Goal: Task Accomplishment & Management: Use online tool/utility

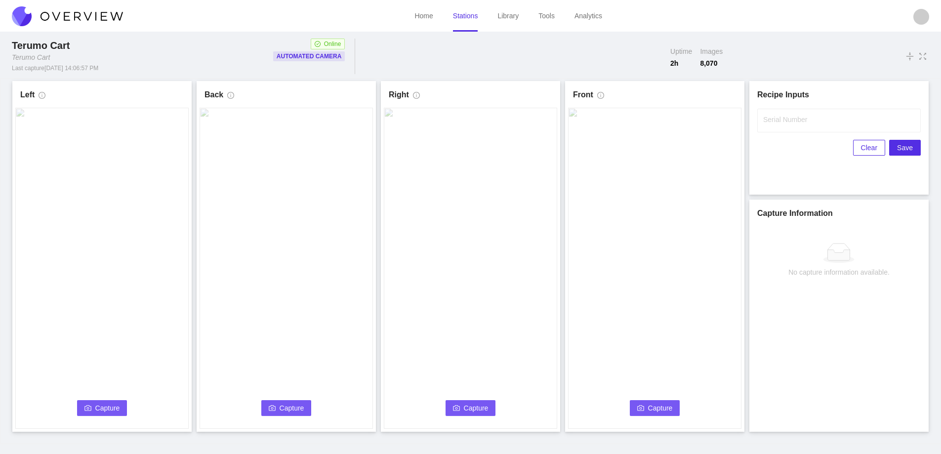
click at [98, 405] on span "Capture" at bounding box center [107, 408] width 25 height 11
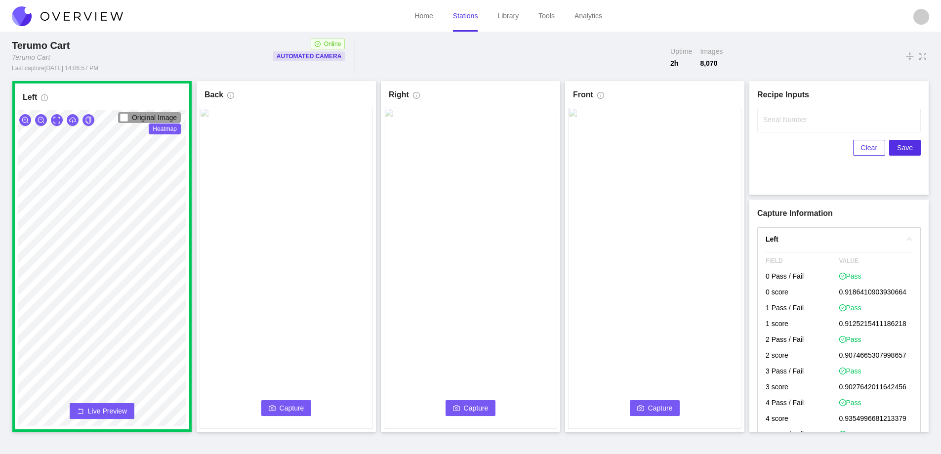
click at [285, 409] on span "Capture" at bounding box center [292, 408] width 25 height 11
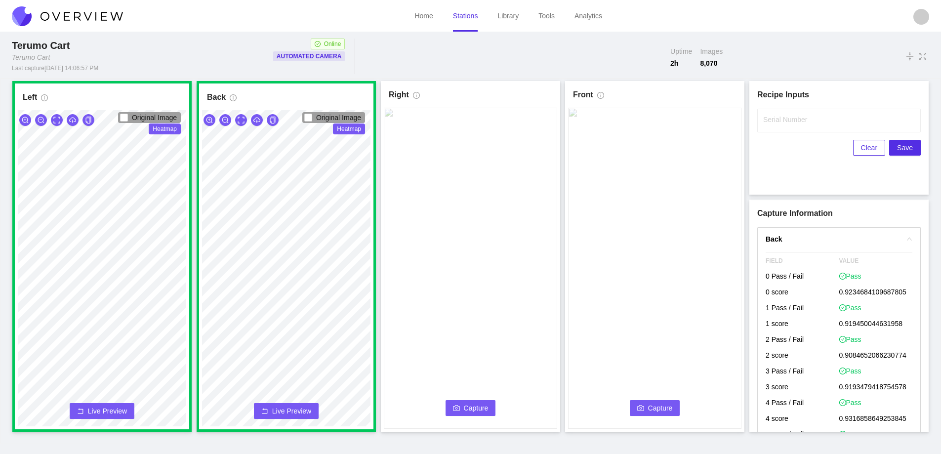
click at [462, 407] on button "Capture" at bounding box center [471, 408] width 50 height 16
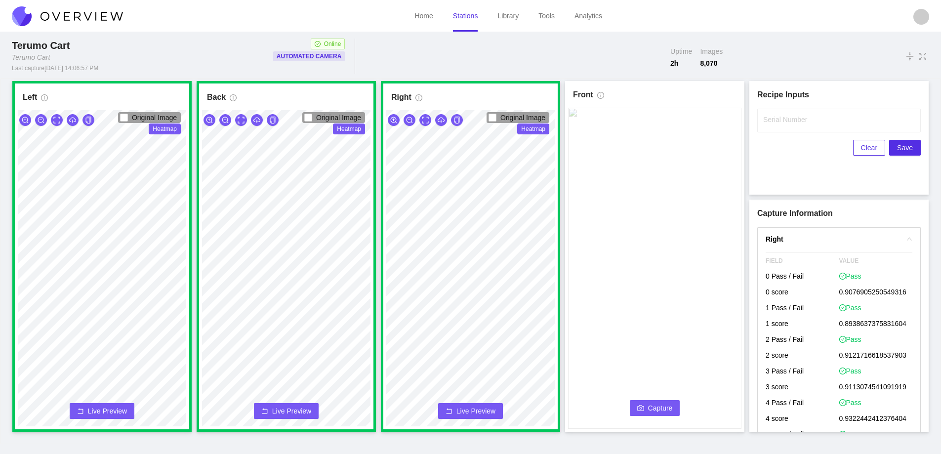
click at [660, 405] on span "Capture" at bounding box center [660, 408] width 25 height 11
click at [783, 123] on label "Serial Number" at bounding box center [785, 120] width 44 height 10
click at [783, 123] on input "Serial Number" at bounding box center [839, 121] width 164 height 24
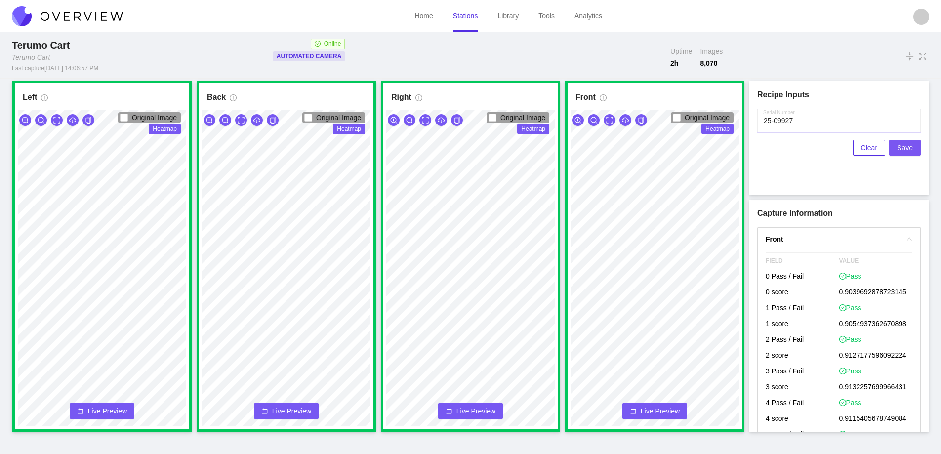
type input "25-09927"
click at [908, 146] on span "Save" at bounding box center [905, 147] width 16 height 11
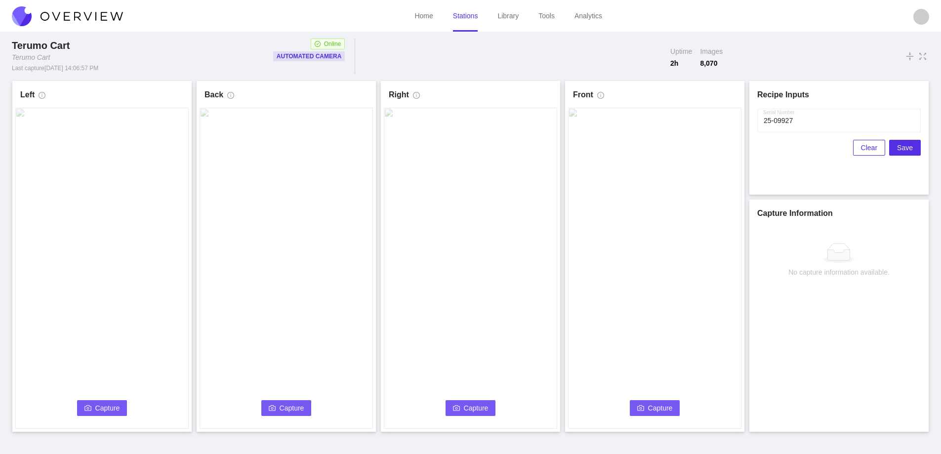
drag, startPoint x: 867, startPoint y: 149, endPoint x: 755, endPoint y: 168, distance: 113.3
click at [867, 149] on span "Clear" at bounding box center [869, 147] width 16 height 11
click at [100, 403] on span "Capture" at bounding box center [107, 408] width 25 height 11
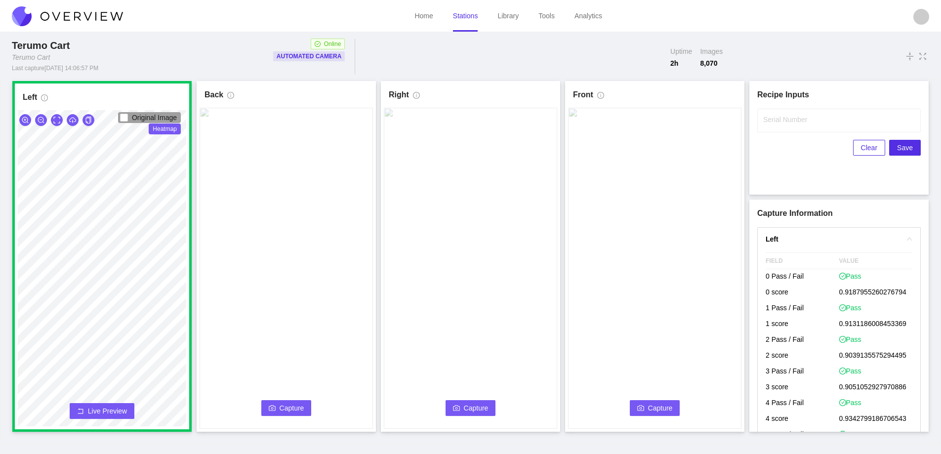
click at [277, 403] on button "Capture" at bounding box center [286, 408] width 50 height 16
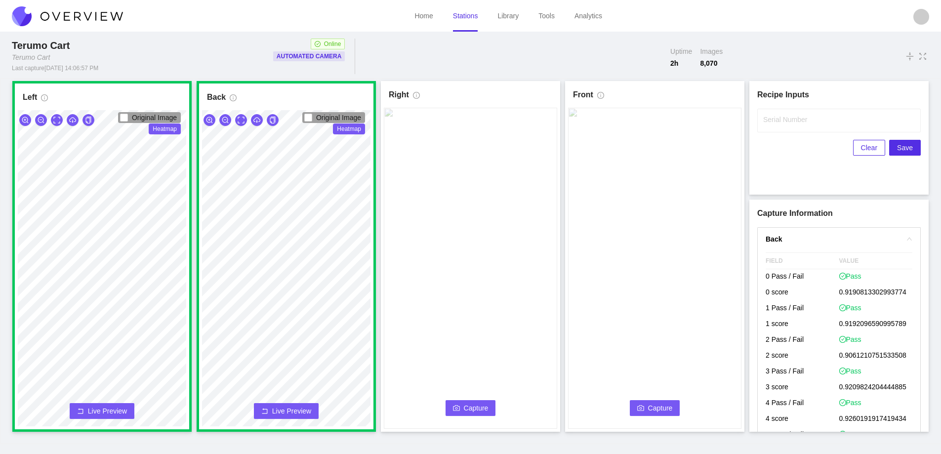
click at [468, 412] on span "Capture" at bounding box center [476, 408] width 25 height 11
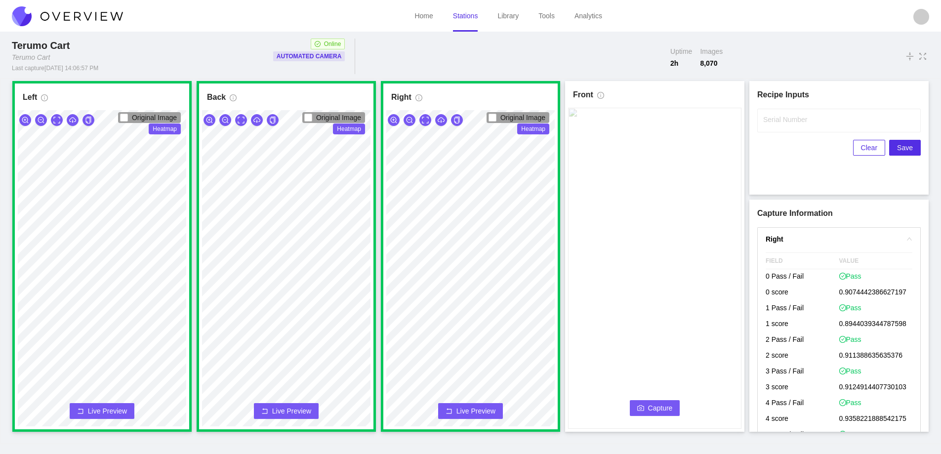
click at [638, 401] on button "Capture" at bounding box center [655, 408] width 50 height 16
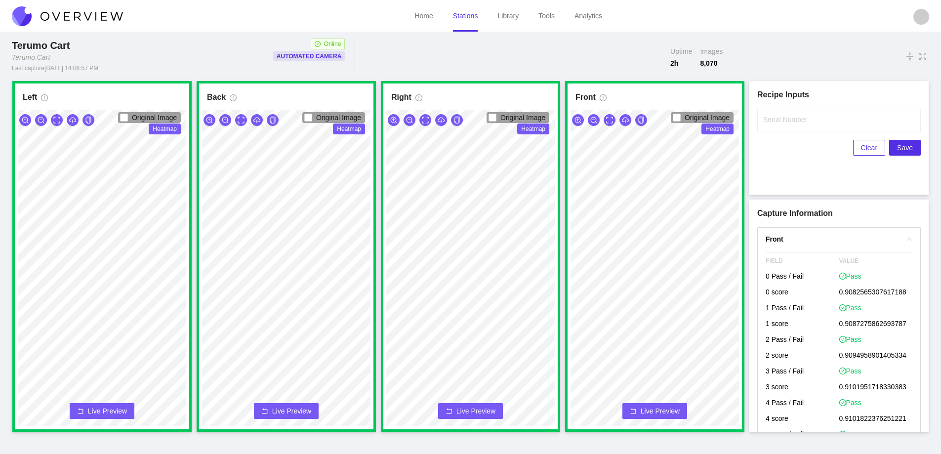
click at [773, 119] on label "Serial Number" at bounding box center [785, 120] width 44 height 10
click at [773, 119] on input "Serial Number" at bounding box center [839, 121] width 164 height 24
type input "25-09928"
click at [911, 146] on span "Save" at bounding box center [905, 147] width 16 height 11
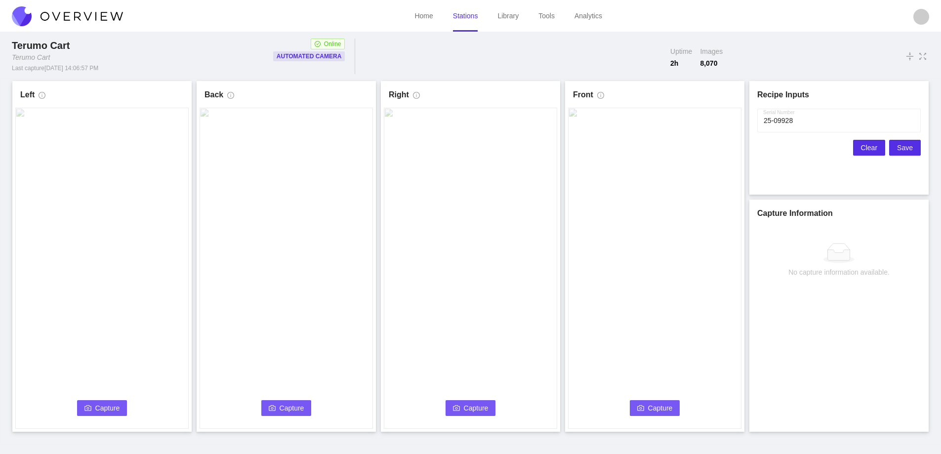
click at [864, 144] on span "Clear" at bounding box center [869, 147] width 16 height 11
click at [112, 403] on span "Capture" at bounding box center [107, 408] width 25 height 11
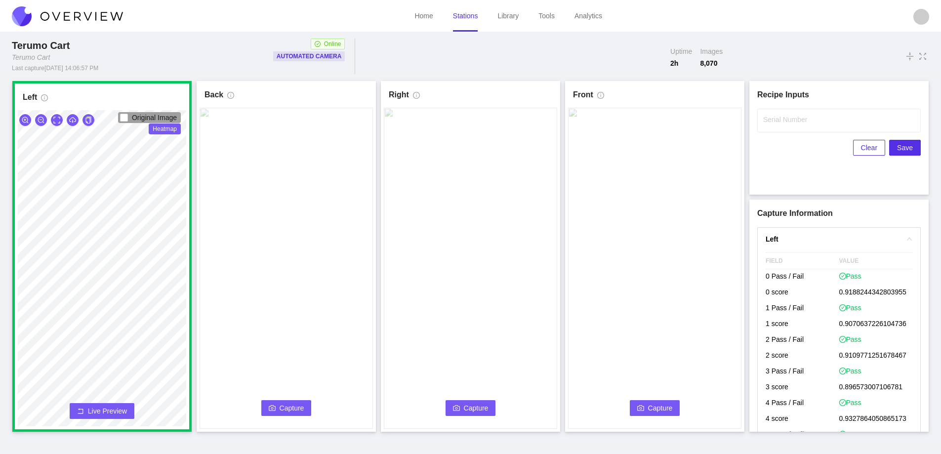
click at [280, 407] on span "Capture" at bounding box center [292, 408] width 25 height 11
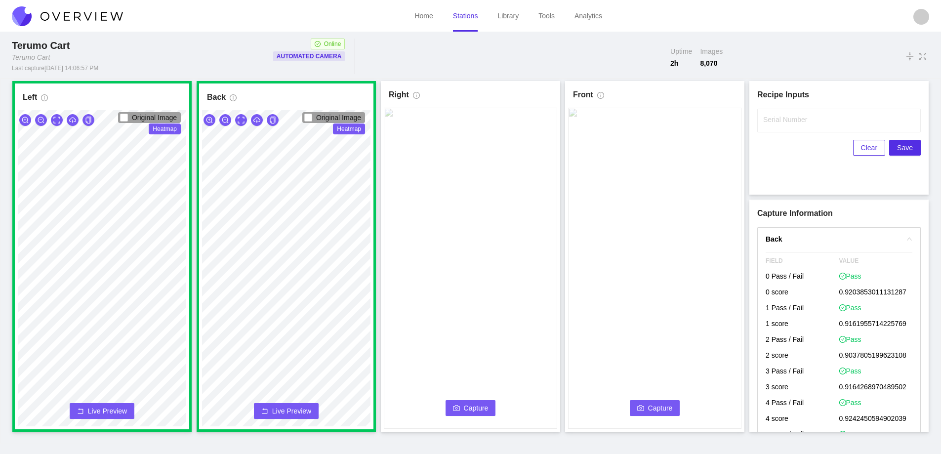
click at [463, 403] on button "Capture" at bounding box center [471, 408] width 50 height 16
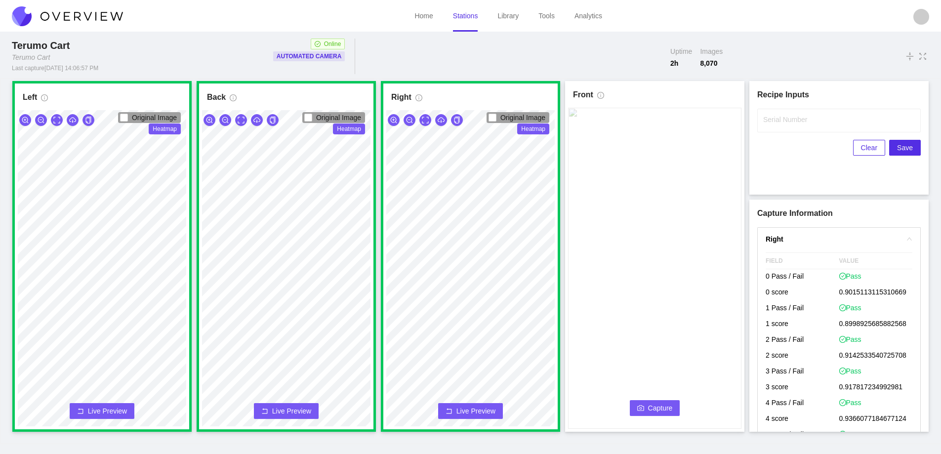
click at [652, 403] on span "Capture" at bounding box center [660, 408] width 25 height 11
click at [792, 125] on input "Serial Number" at bounding box center [839, 121] width 164 height 24
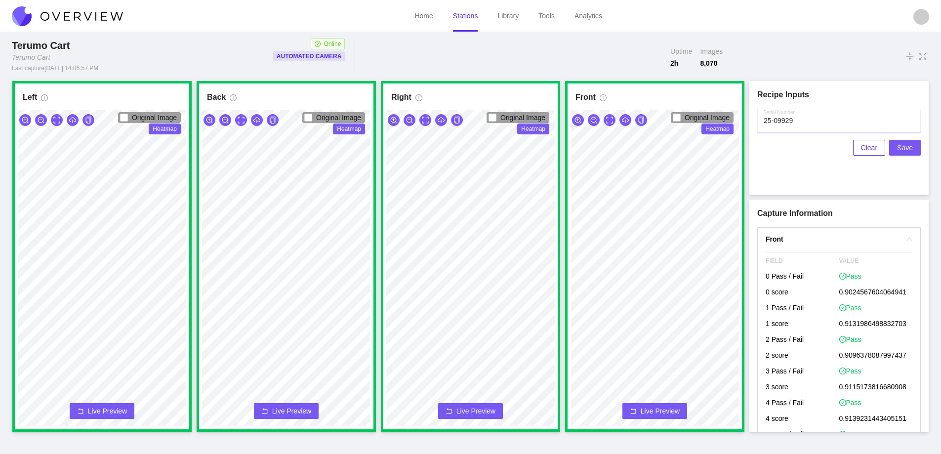
type input "25-09929"
click at [900, 149] on span "Save" at bounding box center [905, 147] width 16 height 11
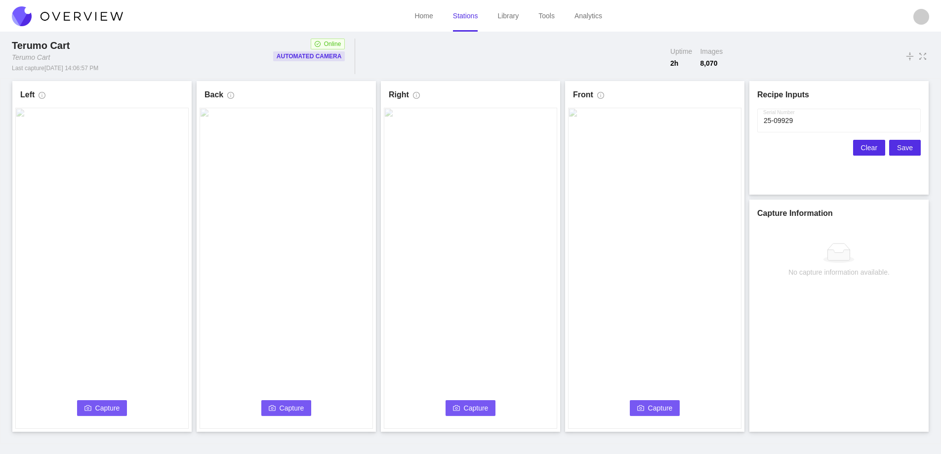
click at [867, 147] on span "Clear" at bounding box center [869, 147] width 16 height 11
click at [465, 13] on link "Stations" at bounding box center [465, 16] width 25 height 8
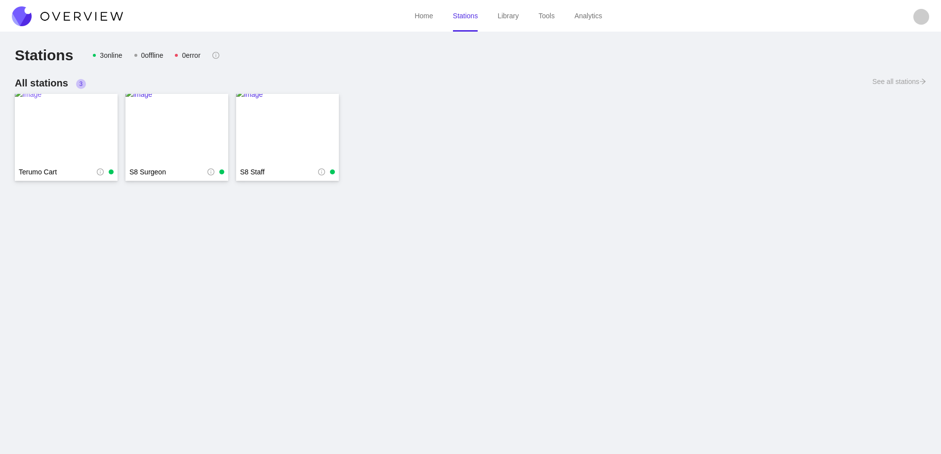
click at [61, 117] on img at bounding box center [66, 128] width 103 height 79
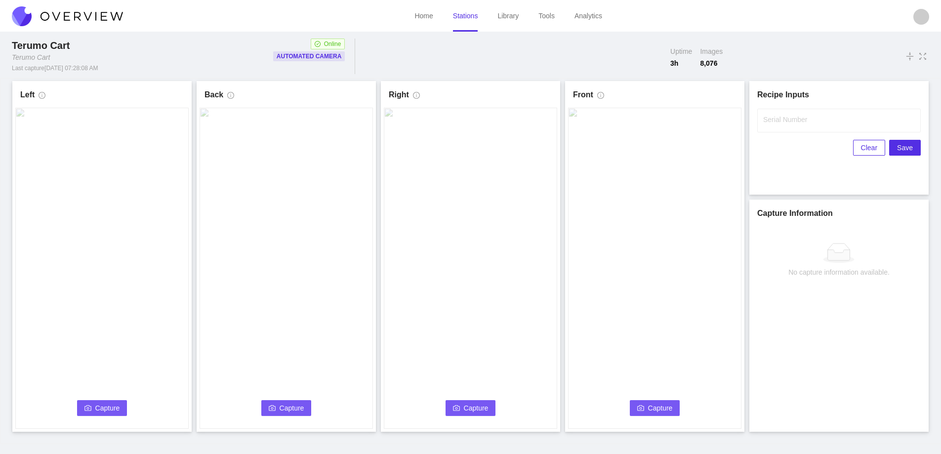
click at [113, 409] on span "Capture" at bounding box center [107, 408] width 25 height 11
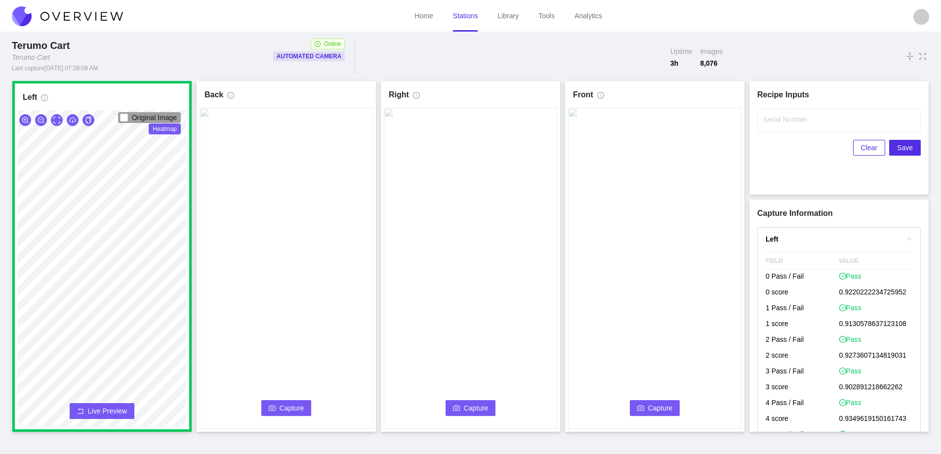
click at [277, 400] on video at bounding box center [286, 268] width 173 height 321
click at [286, 405] on span "Capture" at bounding box center [292, 408] width 25 height 11
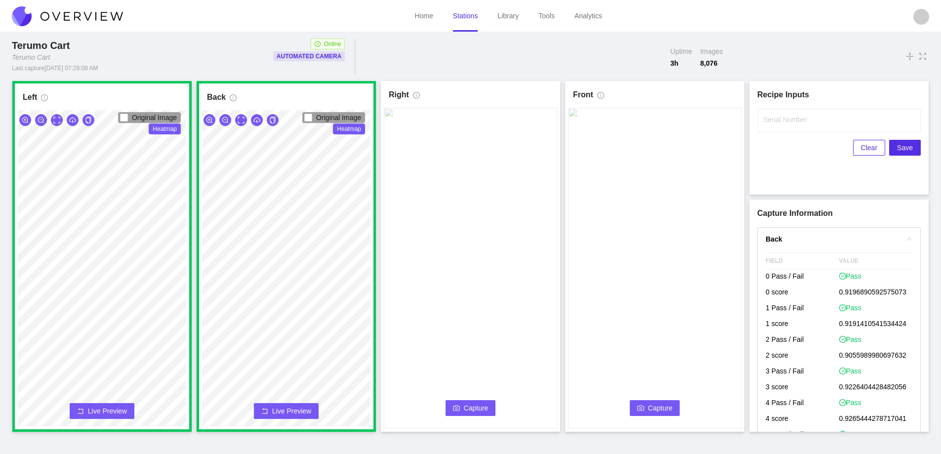
click at [469, 411] on span "Capture" at bounding box center [476, 408] width 25 height 11
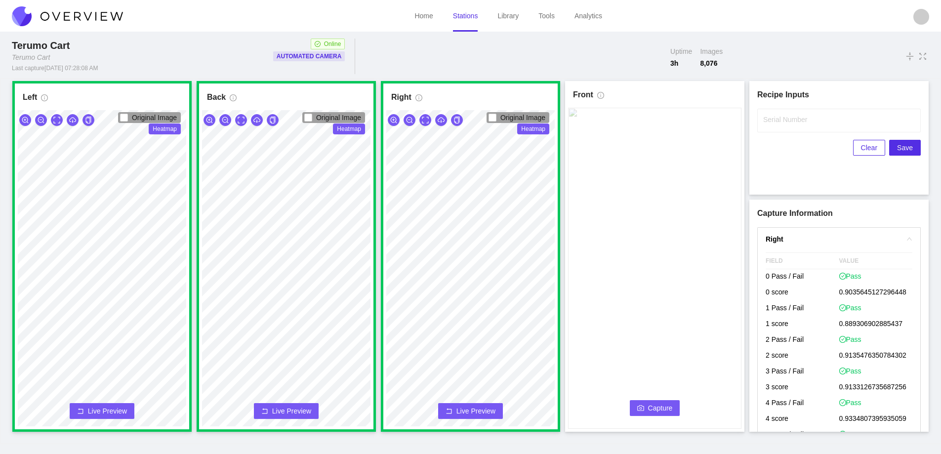
click at [650, 409] on span "Capture" at bounding box center [660, 408] width 25 height 11
click at [789, 122] on label "Serial Number" at bounding box center [785, 120] width 44 height 10
click at [789, 122] on input "Serial Number" at bounding box center [839, 121] width 164 height 24
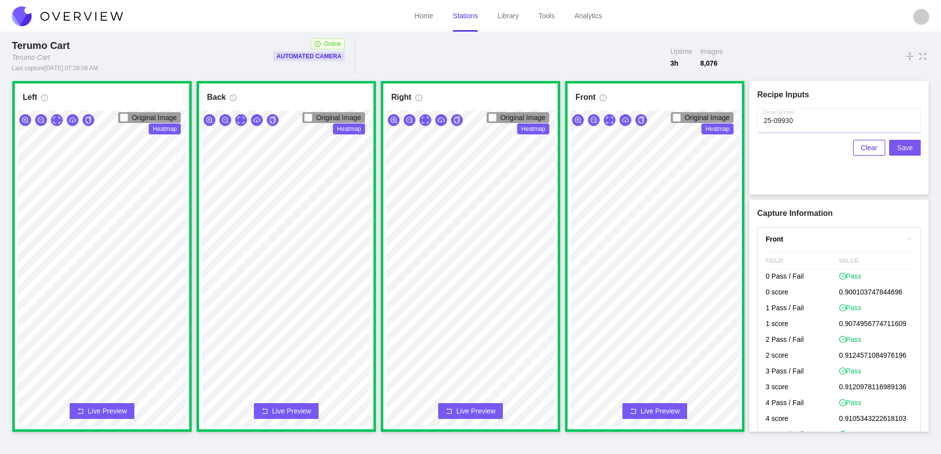
type input "25-09930"
click at [903, 147] on span "Save" at bounding box center [905, 147] width 16 height 11
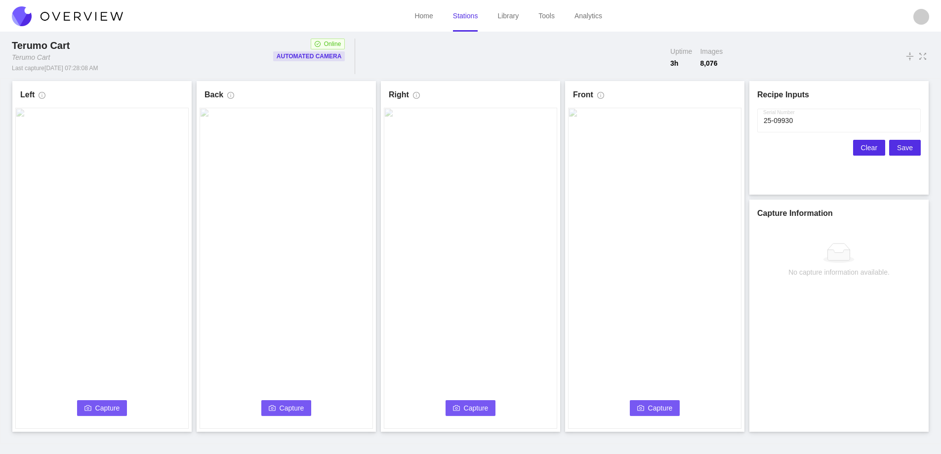
click at [862, 147] on button "Clear" at bounding box center [869, 148] width 32 height 16
click at [98, 404] on span "Capture" at bounding box center [107, 408] width 25 height 11
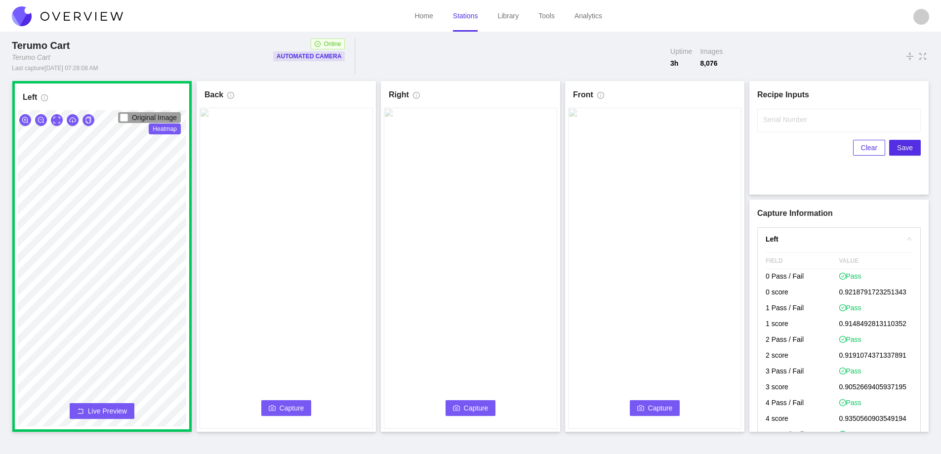
click at [289, 407] on span "Capture" at bounding box center [292, 408] width 25 height 11
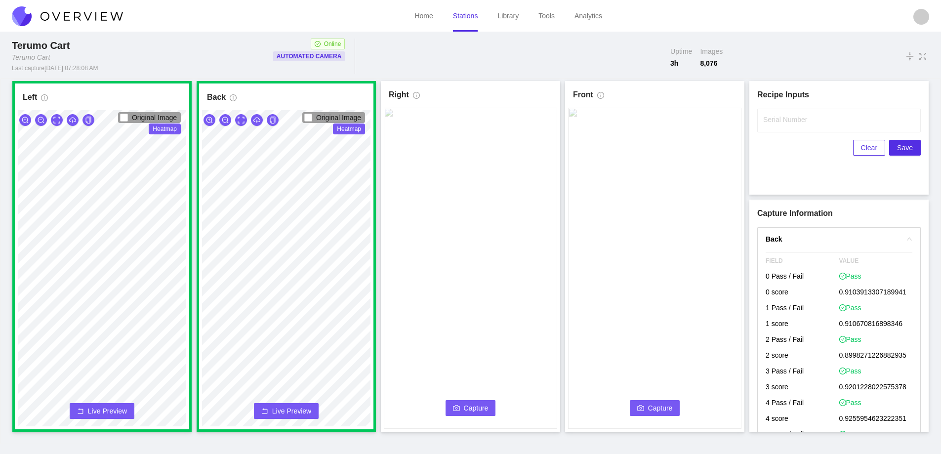
click at [469, 402] on button "Capture" at bounding box center [471, 408] width 50 height 16
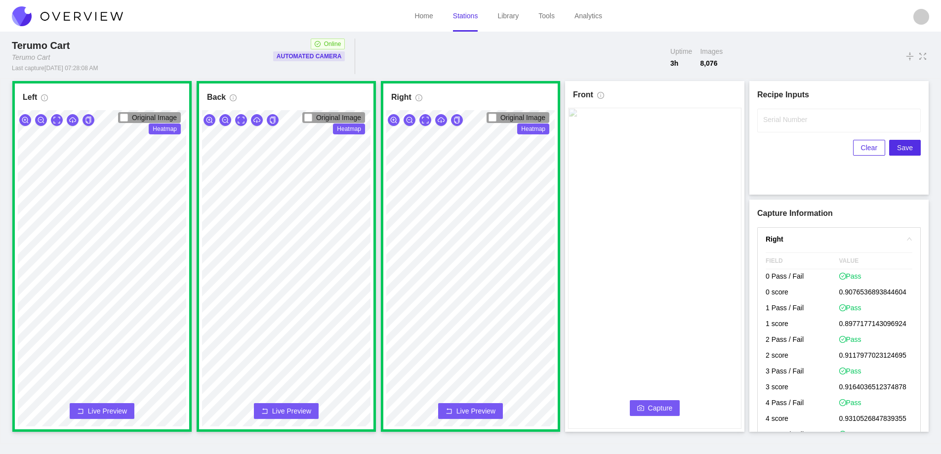
click at [657, 407] on span "Capture" at bounding box center [660, 408] width 25 height 11
click at [796, 124] on input "Serial Number" at bounding box center [839, 121] width 164 height 24
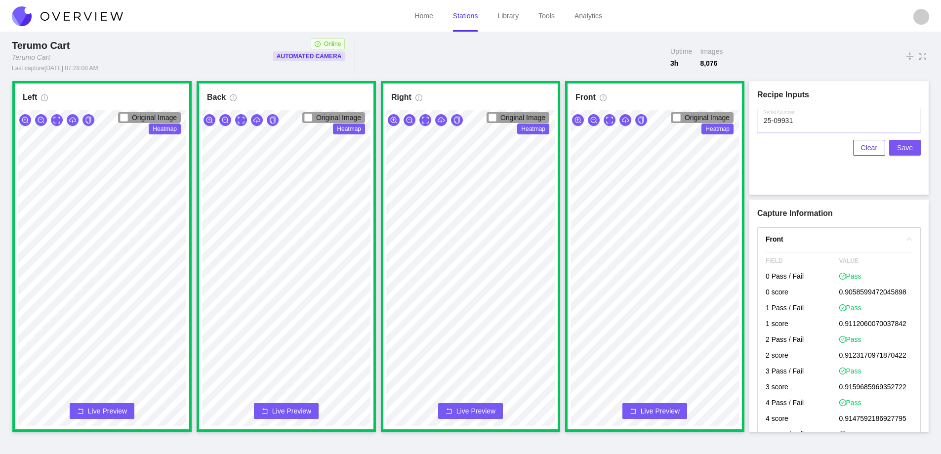
type input "25-09931"
click at [905, 146] on span "Save" at bounding box center [905, 147] width 16 height 11
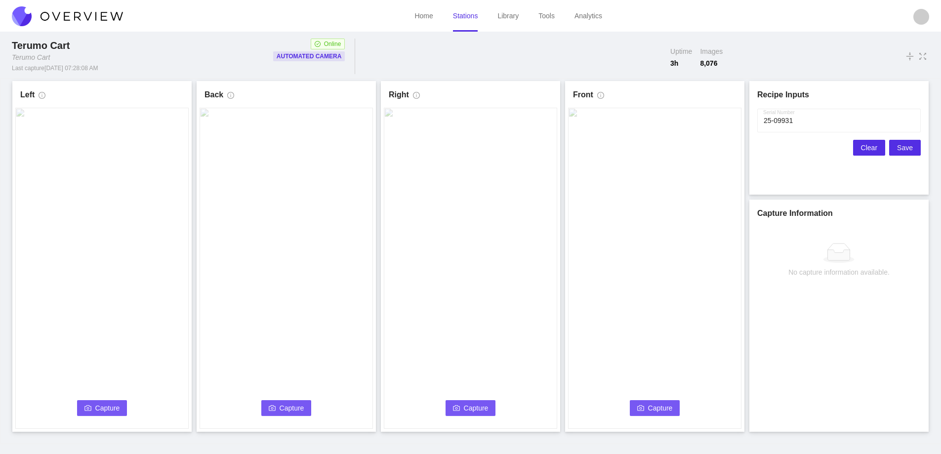
click at [867, 150] on span "Clear" at bounding box center [869, 147] width 16 height 11
click at [88, 408] on icon "camera" at bounding box center [87, 408] width 7 height 7
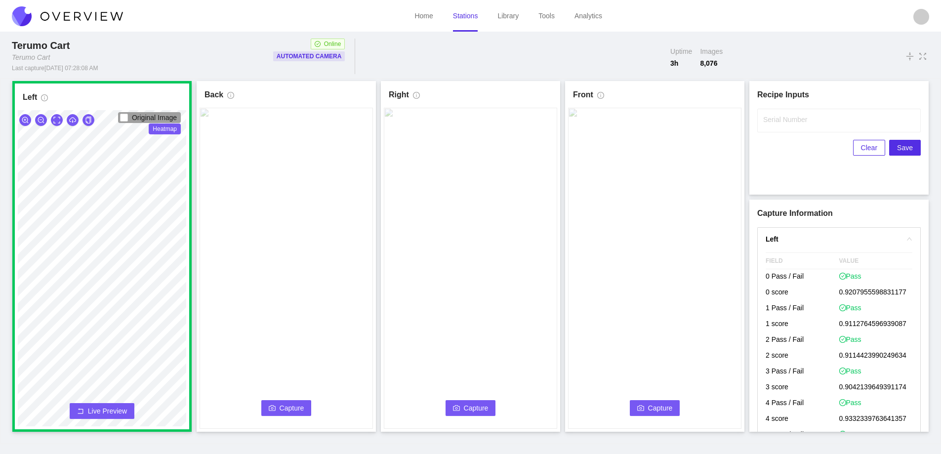
click at [277, 405] on button "Capture" at bounding box center [286, 408] width 50 height 16
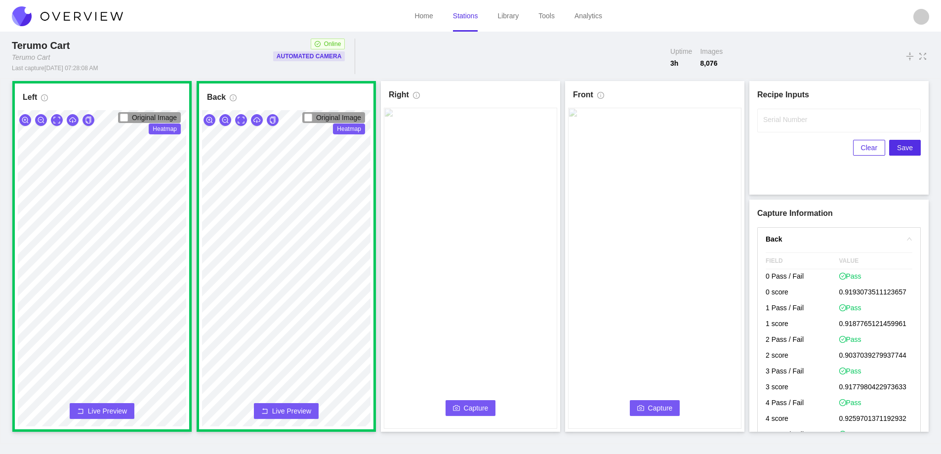
click at [476, 405] on span "Capture" at bounding box center [476, 408] width 25 height 11
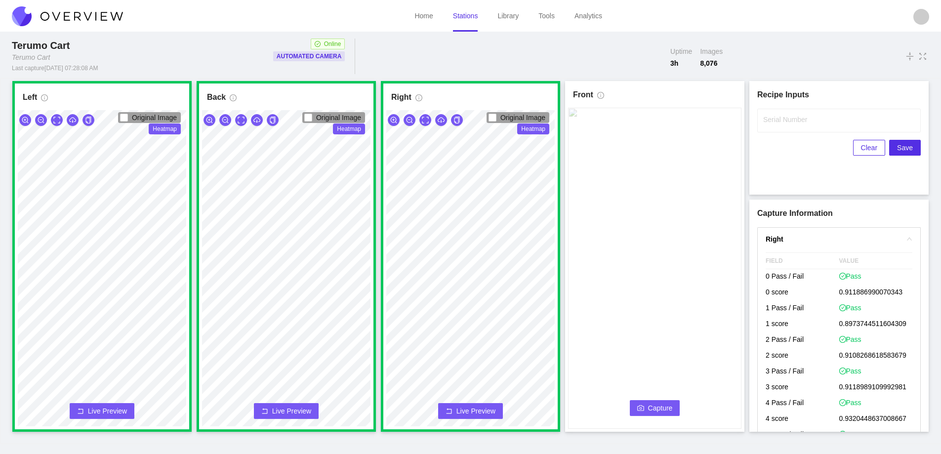
click at [643, 407] on icon "camera" at bounding box center [640, 408] width 7 height 7
click at [786, 123] on label "Serial Number" at bounding box center [785, 120] width 44 height 10
click at [786, 123] on input "Serial Number" at bounding box center [839, 121] width 164 height 24
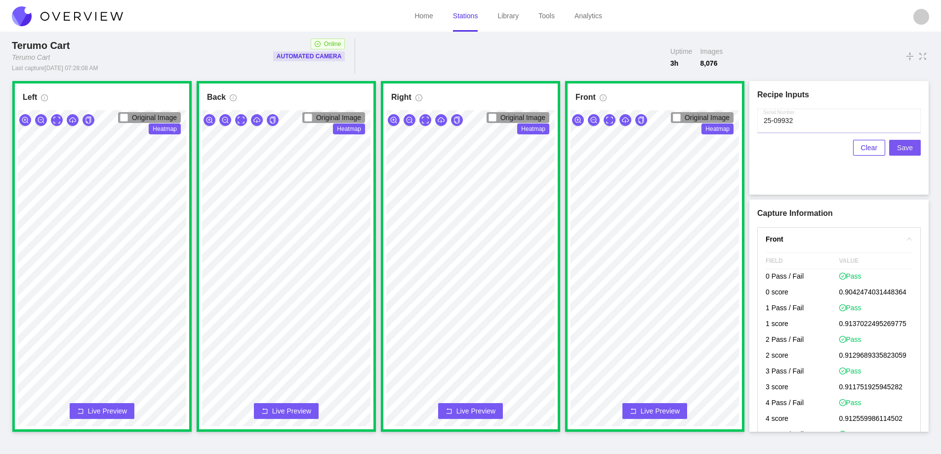
type input "25-09932"
click at [902, 145] on span "Save" at bounding box center [905, 147] width 16 height 11
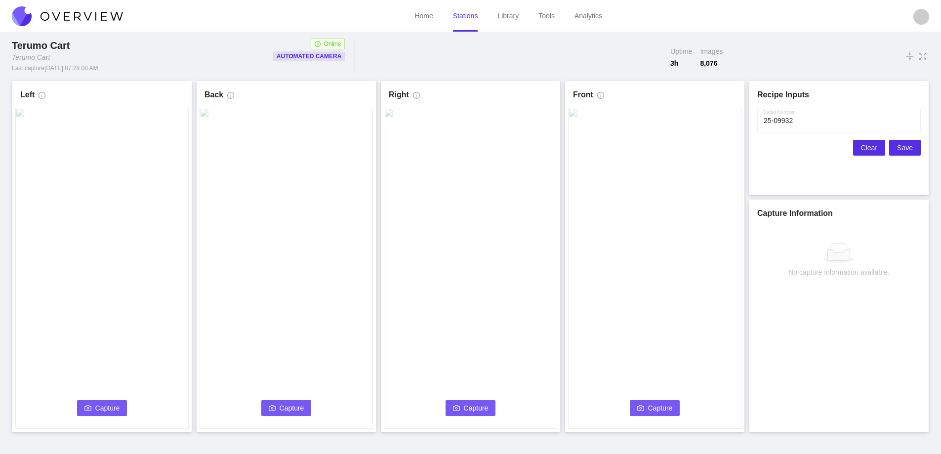
click at [872, 147] on span "Clear" at bounding box center [869, 147] width 16 height 11
click at [92, 406] on button "Capture" at bounding box center [102, 408] width 50 height 16
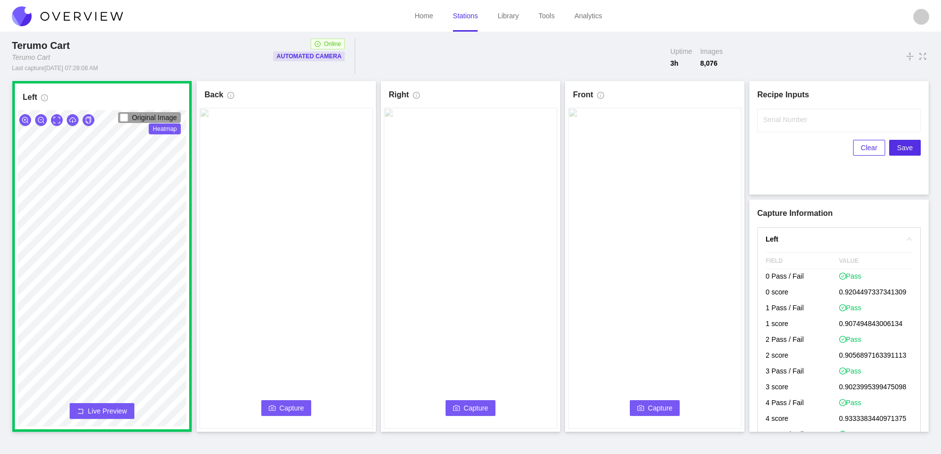
click at [299, 404] on span "Capture" at bounding box center [292, 408] width 25 height 11
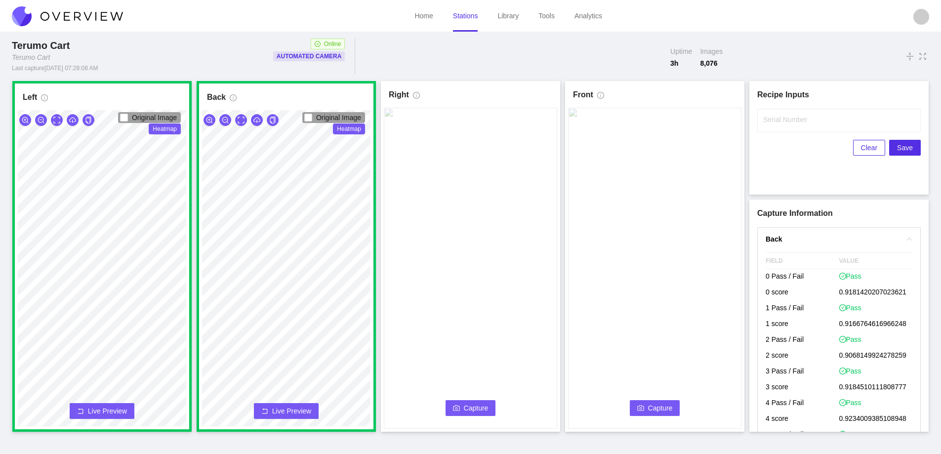
click at [470, 406] on span "Capture" at bounding box center [476, 408] width 25 height 11
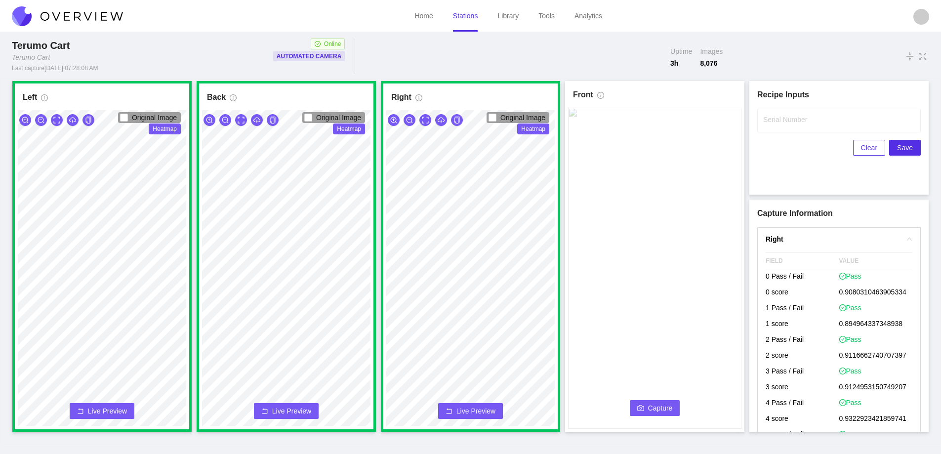
click at [643, 409] on icon "camera" at bounding box center [640, 408] width 7 height 7
click at [772, 123] on label "Serial Number" at bounding box center [785, 120] width 44 height 10
click at [772, 123] on input "Serial Number" at bounding box center [839, 121] width 164 height 24
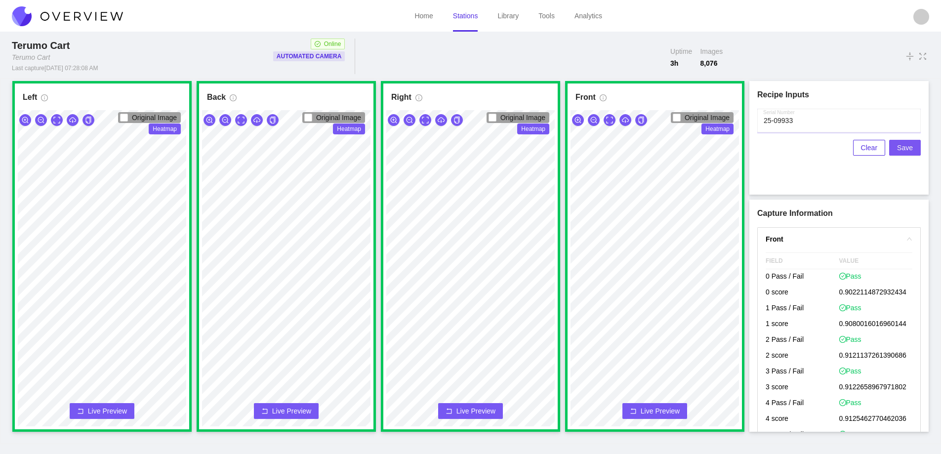
type input "25-09933"
click at [906, 148] on span "Save" at bounding box center [905, 147] width 16 height 11
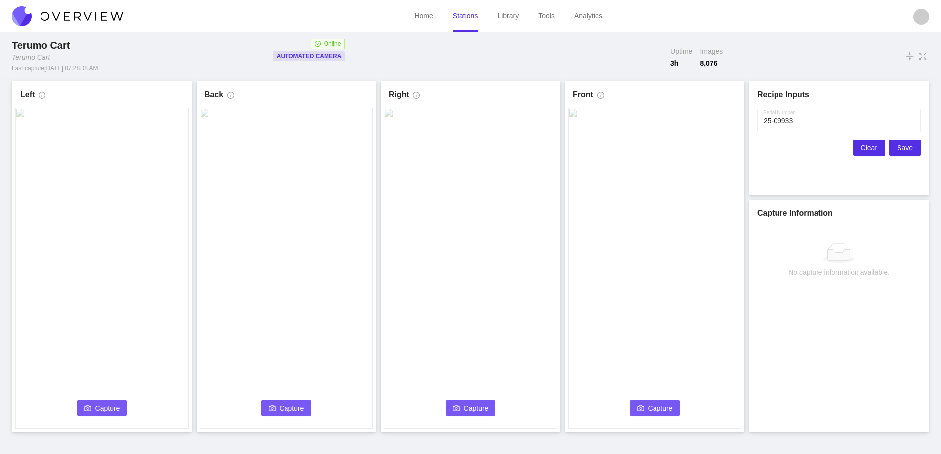
click at [865, 148] on span "Clear" at bounding box center [869, 147] width 16 height 11
click at [91, 406] on icon "camera" at bounding box center [87, 408] width 7 height 7
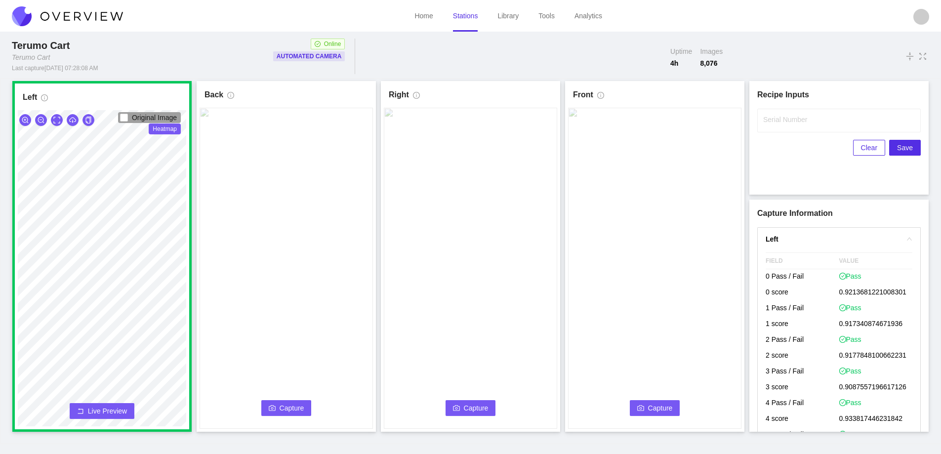
click at [283, 406] on span "Capture" at bounding box center [292, 408] width 25 height 11
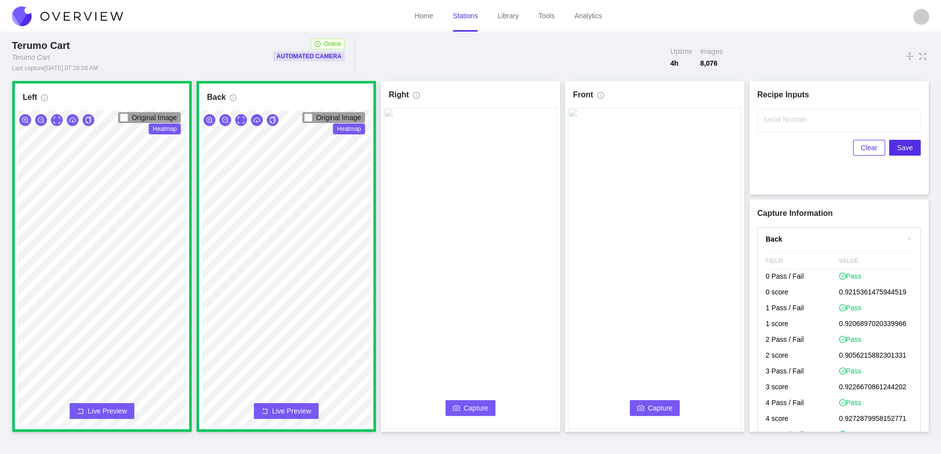
click at [466, 407] on span "Capture" at bounding box center [476, 408] width 25 height 11
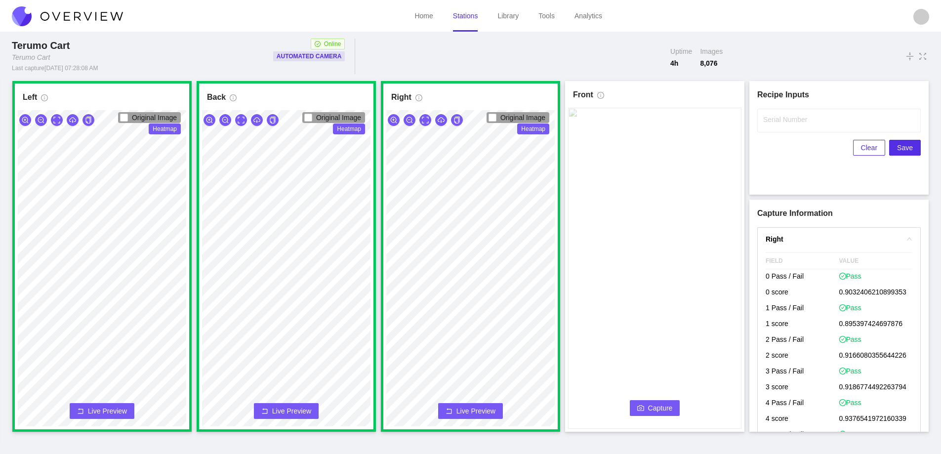
click at [645, 406] on button "Capture" at bounding box center [655, 408] width 50 height 16
click at [798, 128] on input "Serial Number" at bounding box center [839, 121] width 164 height 24
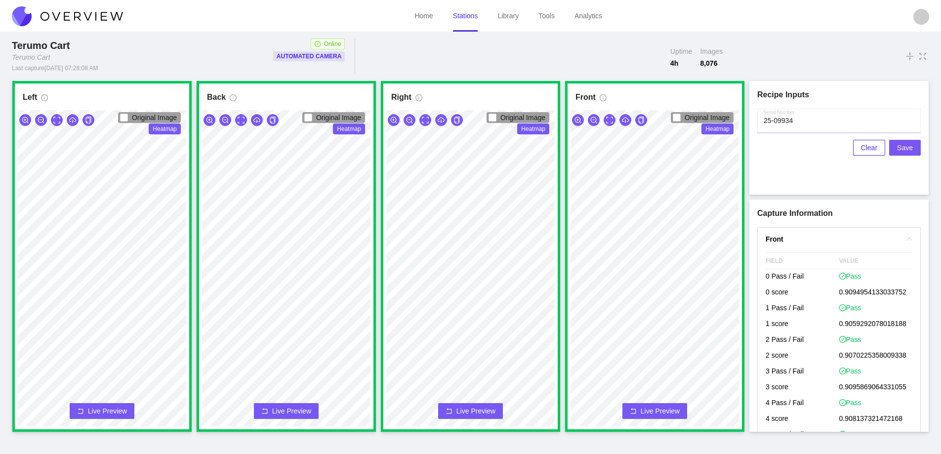
type input "25-09934"
click at [909, 150] on span "Save" at bounding box center [905, 147] width 16 height 11
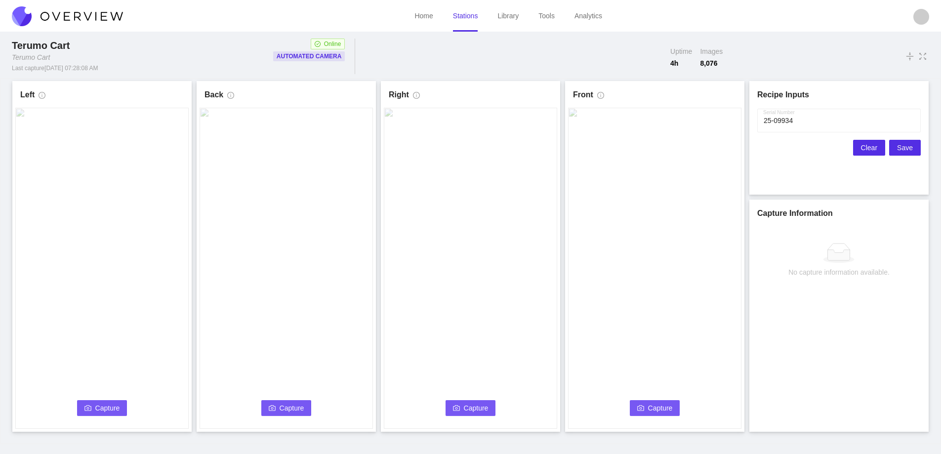
click at [869, 145] on span "Clear" at bounding box center [869, 147] width 16 height 11
click at [88, 414] on button "Capture" at bounding box center [102, 408] width 50 height 16
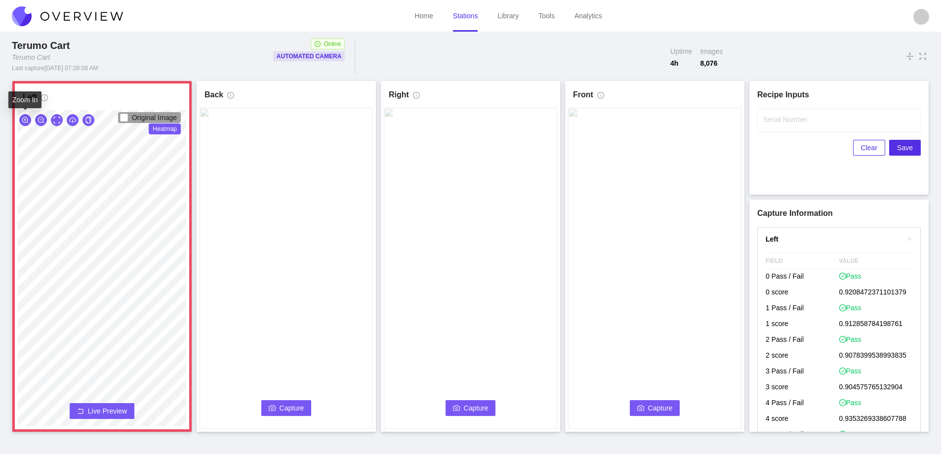
click at [20, 118] on button "button" at bounding box center [25, 120] width 12 height 12
click at [22, 118] on icon "zoom-in" at bounding box center [25, 120] width 7 height 7
click at [105, 409] on span "Live Preview" at bounding box center [107, 411] width 39 height 10
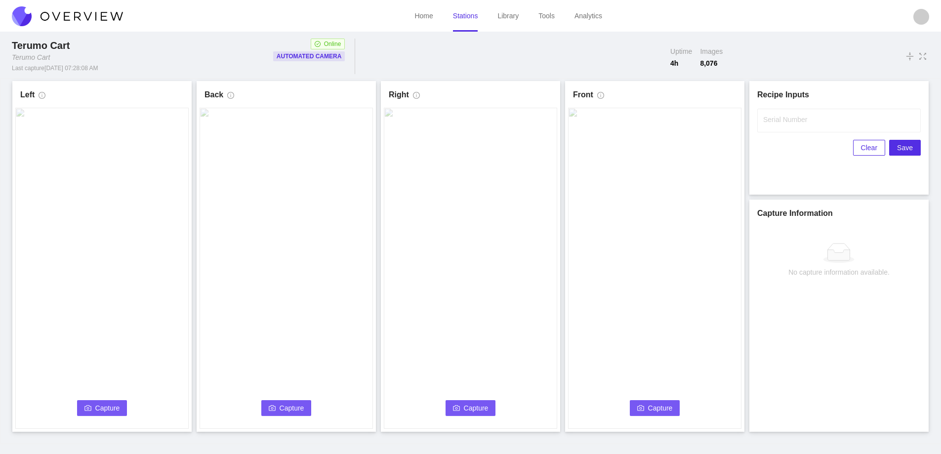
click at [105, 409] on span "Capture" at bounding box center [107, 408] width 25 height 11
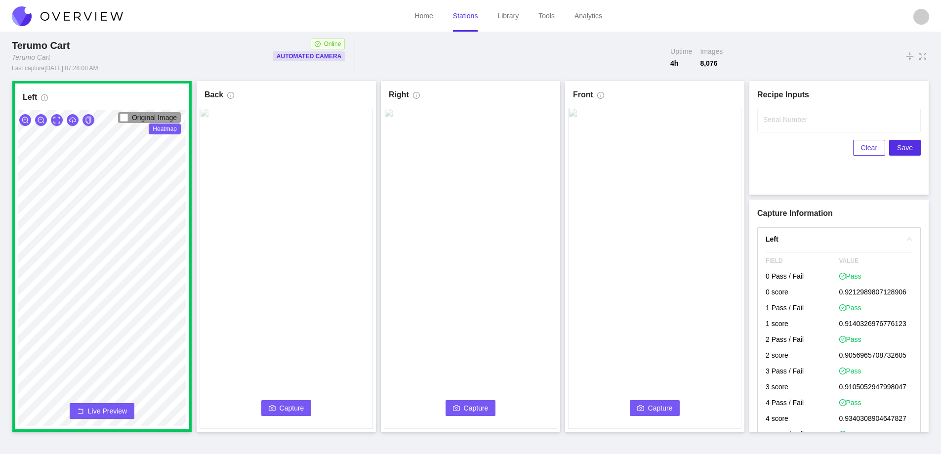
click at [285, 411] on span "Capture" at bounding box center [292, 408] width 25 height 11
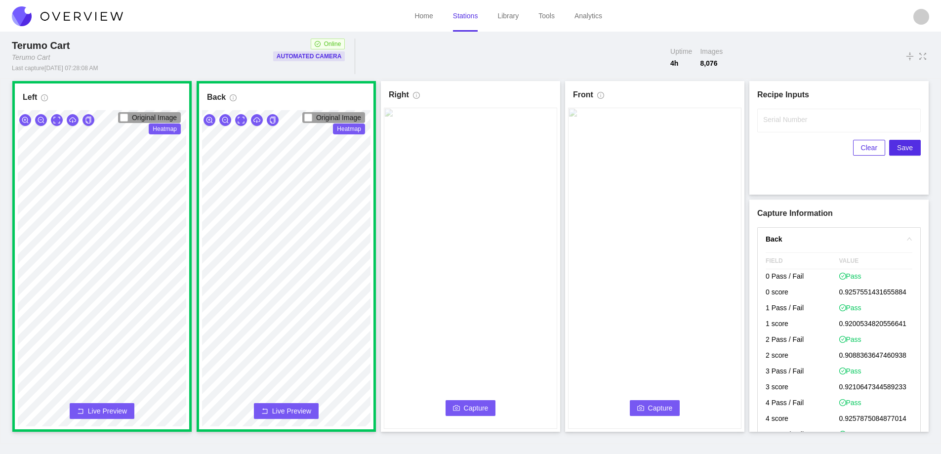
click at [462, 409] on button "Capture" at bounding box center [471, 408] width 50 height 16
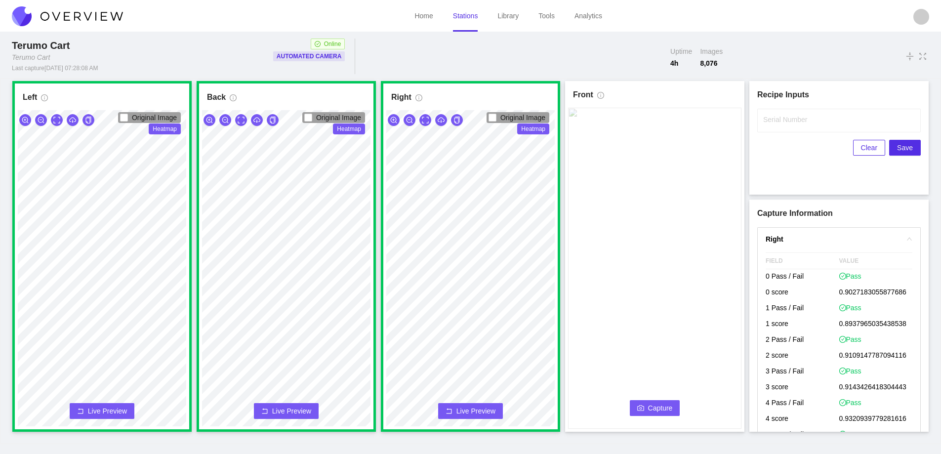
click at [637, 403] on button "Capture" at bounding box center [655, 408] width 50 height 16
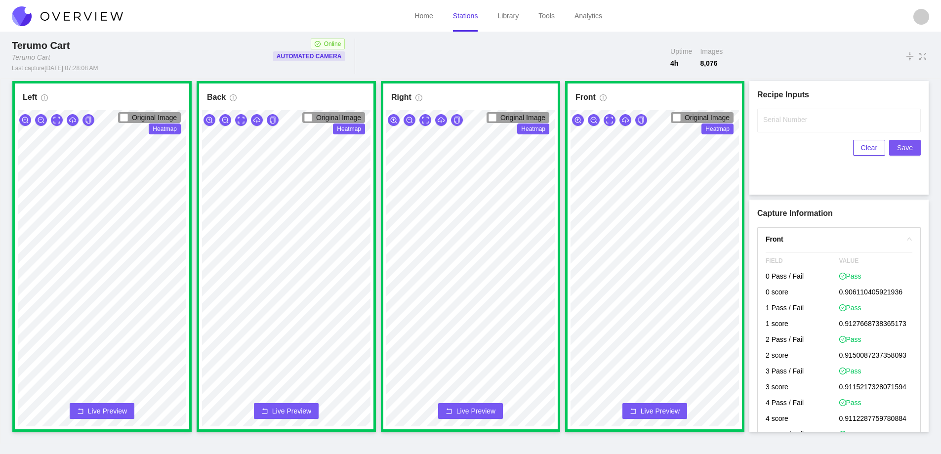
click at [903, 151] on span "Save" at bounding box center [905, 147] width 16 height 11
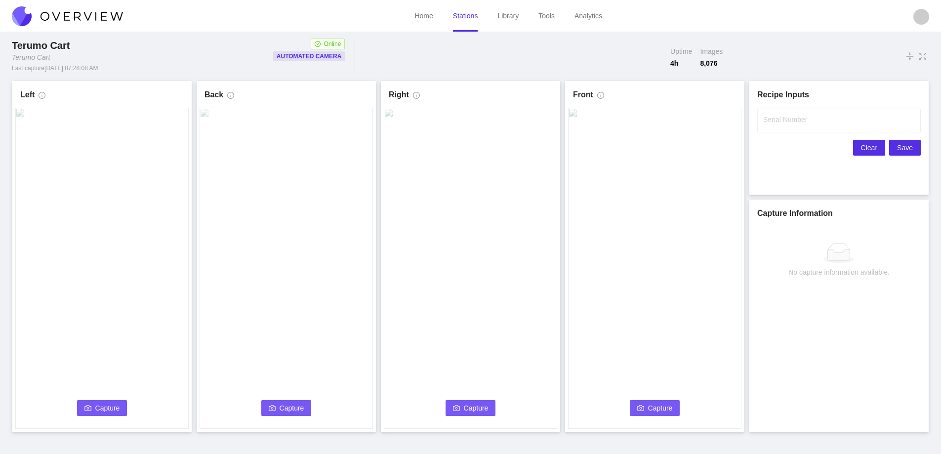
click at [864, 146] on span "Clear" at bounding box center [869, 147] width 16 height 11
click at [108, 406] on span "Capture" at bounding box center [107, 408] width 25 height 11
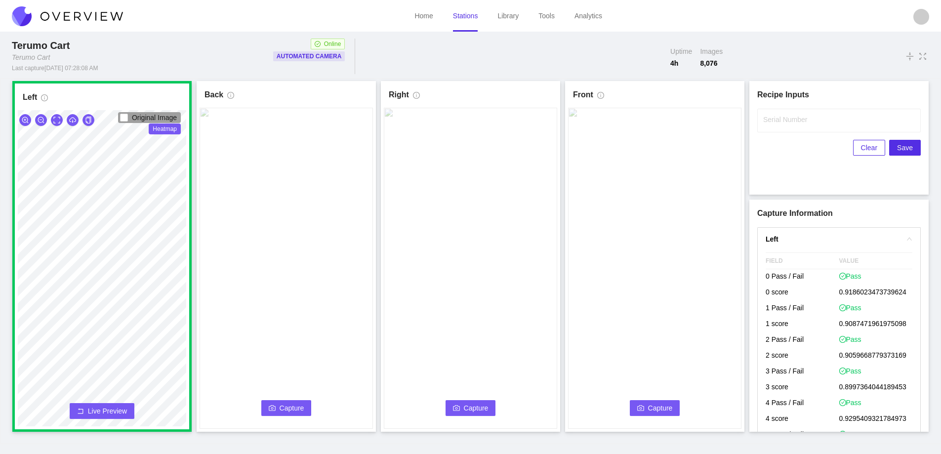
click at [280, 403] on span "Capture" at bounding box center [292, 408] width 25 height 11
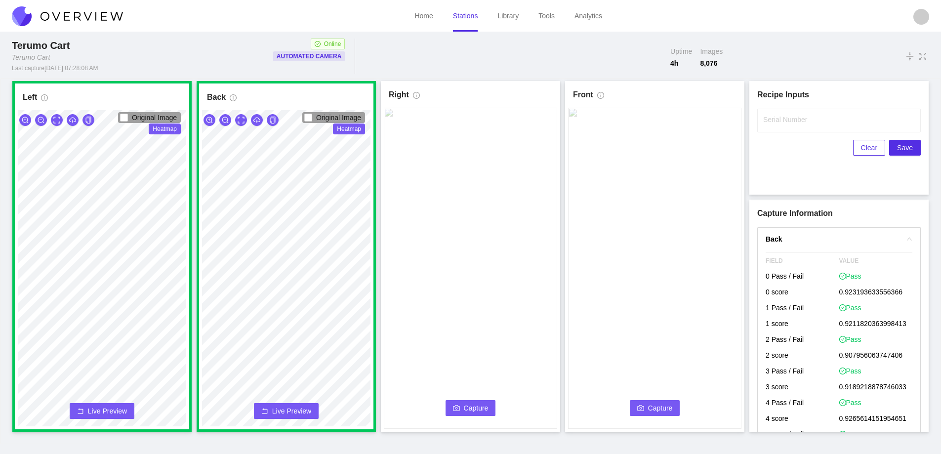
click at [467, 405] on span "Capture" at bounding box center [476, 408] width 25 height 11
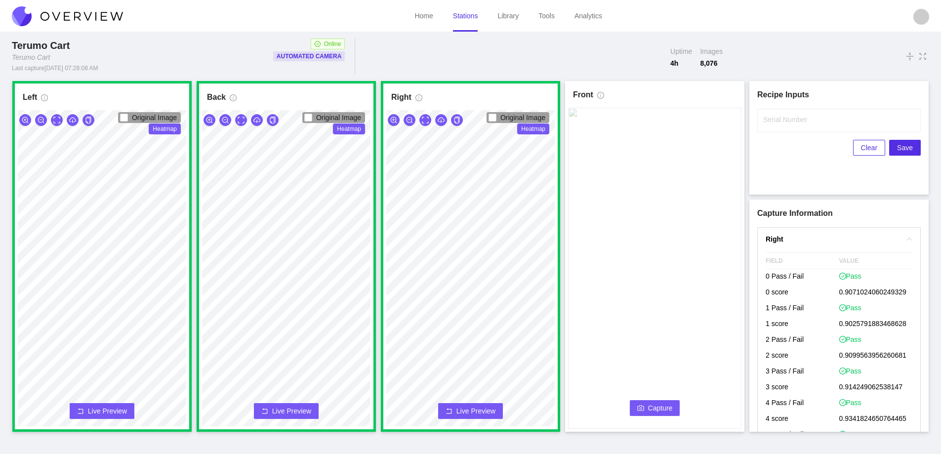
click at [656, 403] on span "Capture" at bounding box center [660, 408] width 25 height 11
click at [776, 128] on input "Serial Number" at bounding box center [839, 121] width 164 height 24
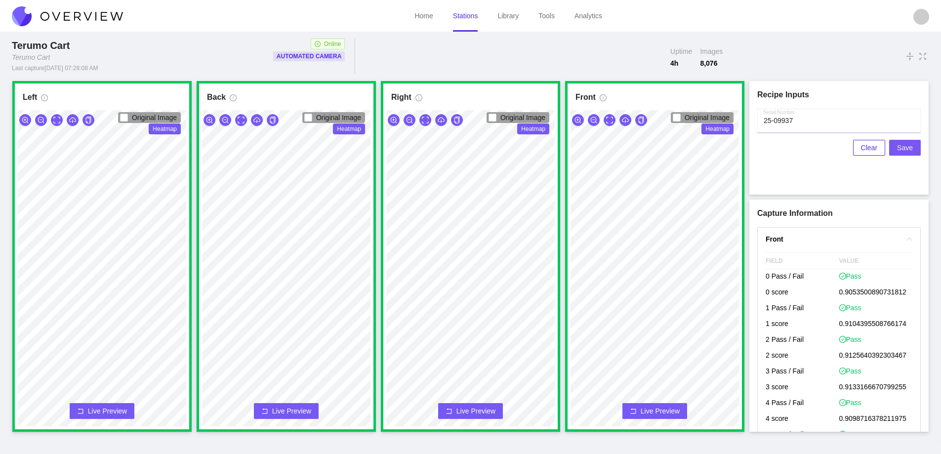
type input "25-09937"
click at [904, 146] on span "Save" at bounding box center [905, 147] width 16 height 11
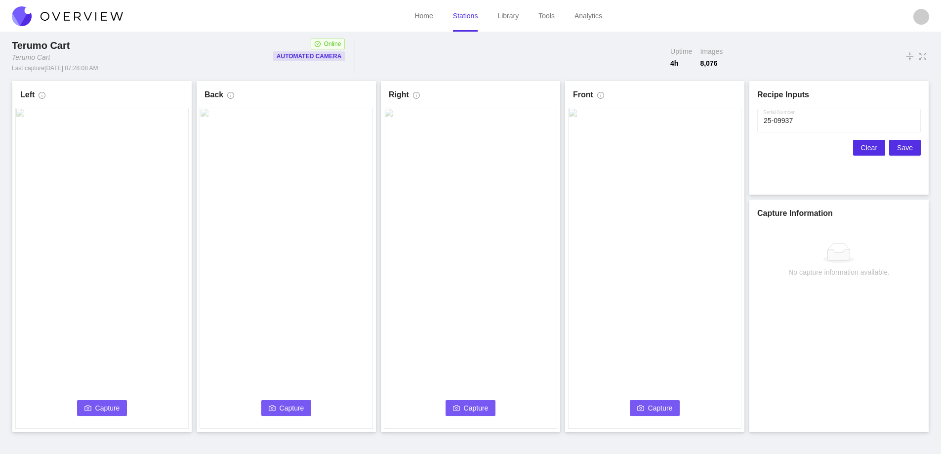
click at [871, 146] on span "Clear" at bounding box center [869, 147] width 16 height 11
click at [86, 409] on icon "camera" at bounding box center [87, 408] width 7 height 7
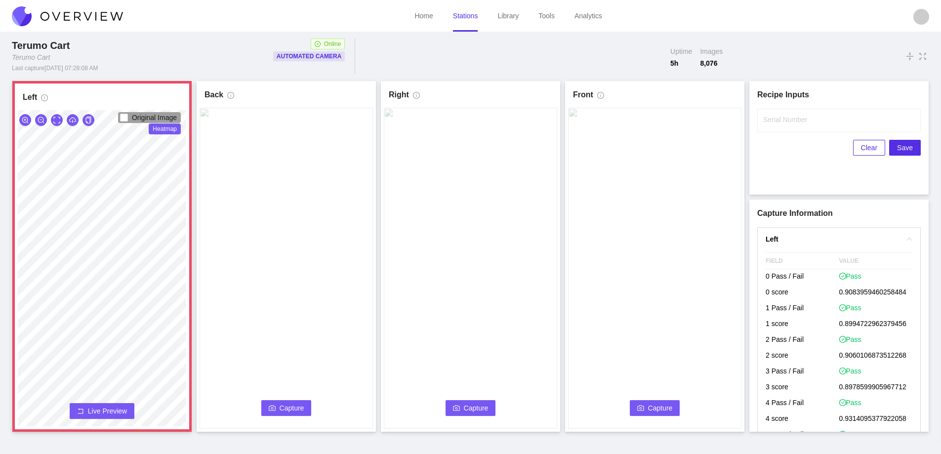
click at [282, 404] on span "Capture" at bounding box center [292, 408] width 25 height 11
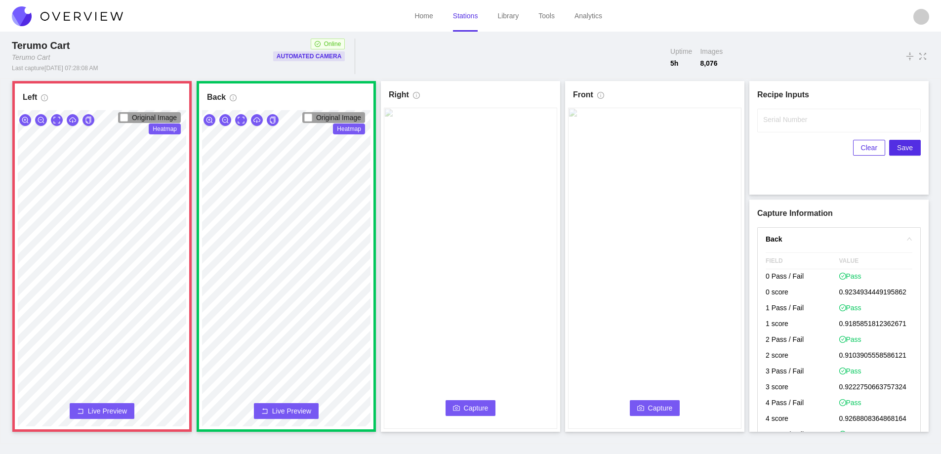
click at [83, 413] on icon "rollback" at bounding box center [80, 410] width 5 height 5
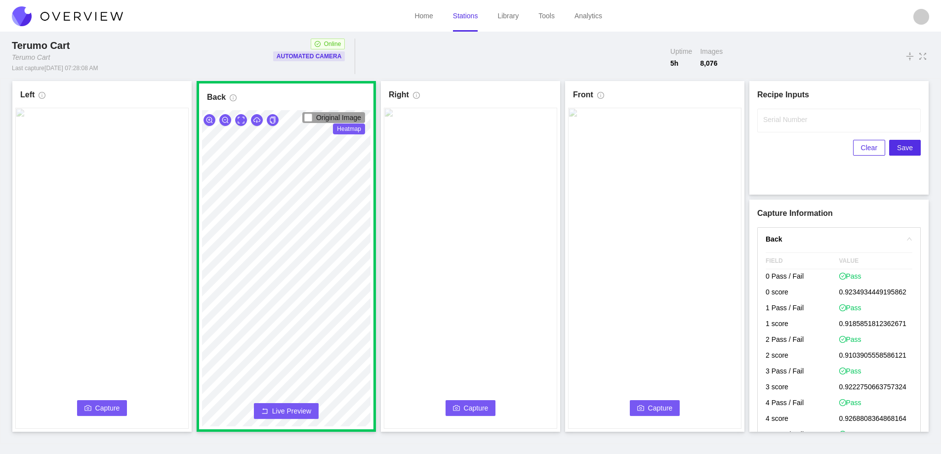
click at [118, 405] on span "Capture" at bounding box center [107, 408] width 25 height 11
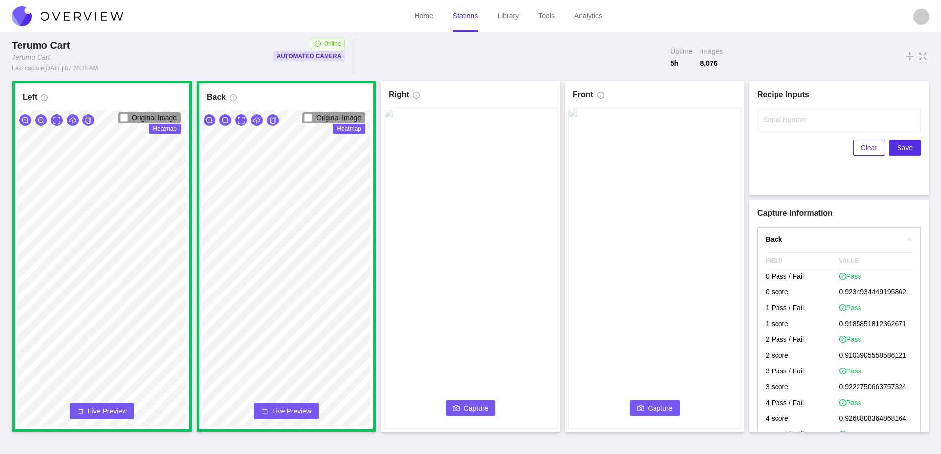
click at [466, 408] on span "Capture" at bounding box center [476, 408] width 25 height 11
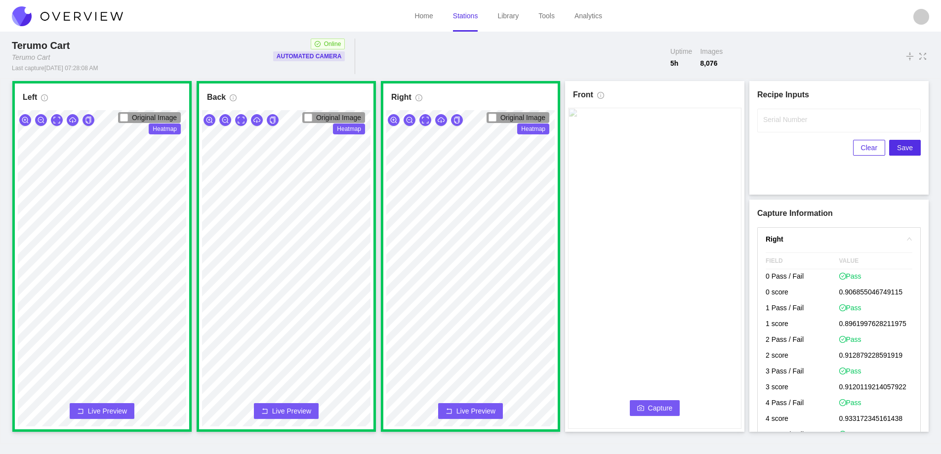
click at [662, 406] on span "Capture" at bounding box center [660, 408] width 25 height 11
click at [782, 124] on input "Serial Number" at bounding box center [839, 121] width 164 height 24
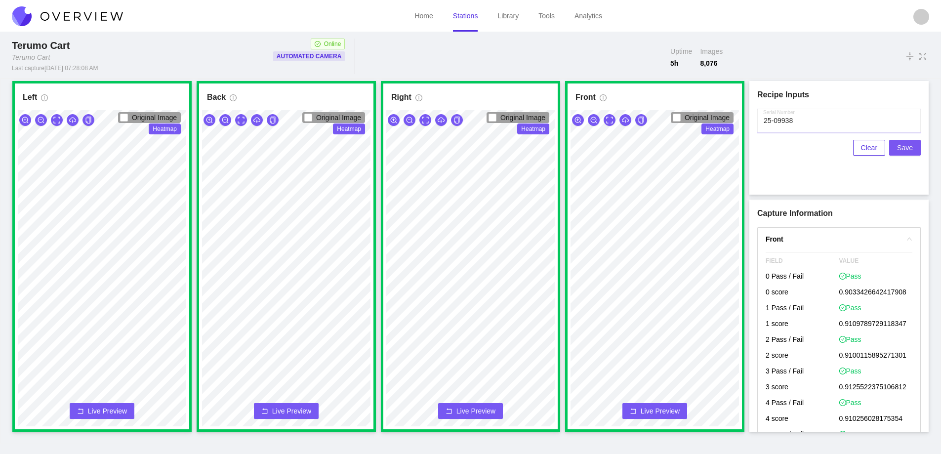
type input "25-09938"
click at [903, 143] on span "Save" at bounding box center [905, 147] width 16 height 11
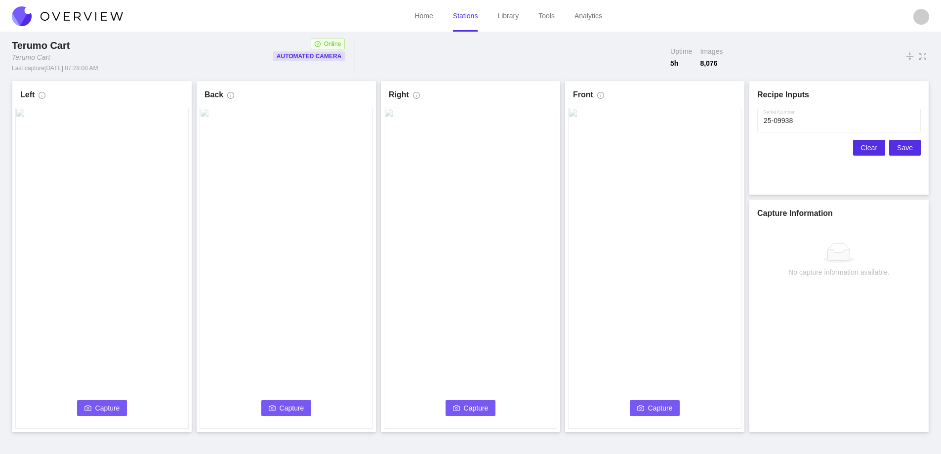
click at [865, 146] on span "Clear" at bounding box center [869, 147] width 16 height 11
click at [110, 408] on span "Capture" at bounding box center [107, 408] width 25 height 11
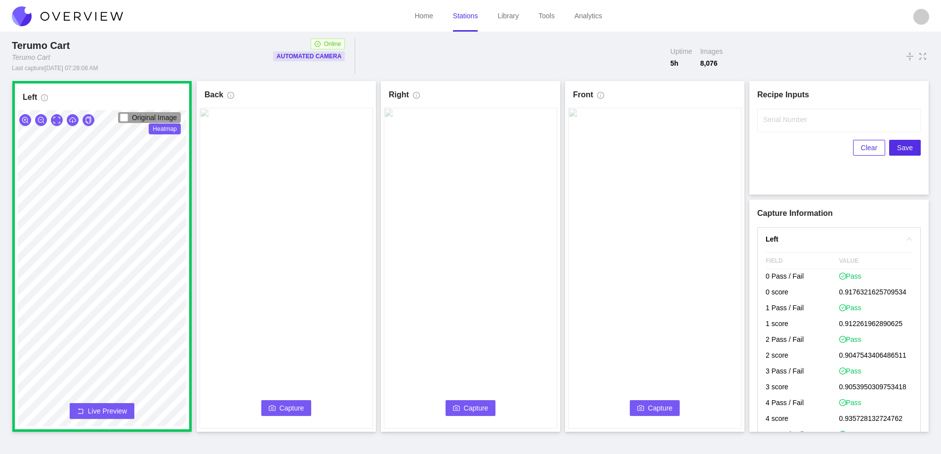
click at [281, 403] on span "Capture" at bounding box center [292, 408] width 25 height 11
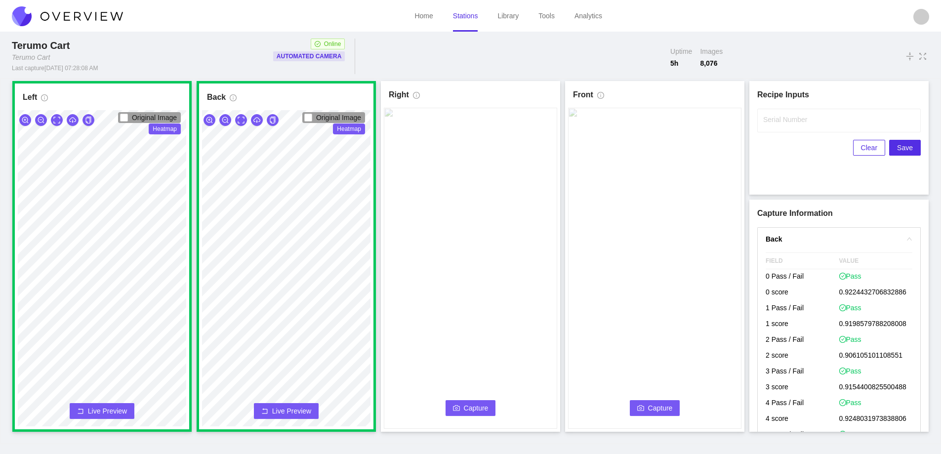
click at [473, 404] on span "Capture" at bounding box center [476, 408] width 25 height 11
click at [774, 120] on label "Serial Number" at bounding box center [785, 120] width 44 height 10
click at [774, 120] on input "Serial Number" at bounding box center [839, 121] width 164 height 24
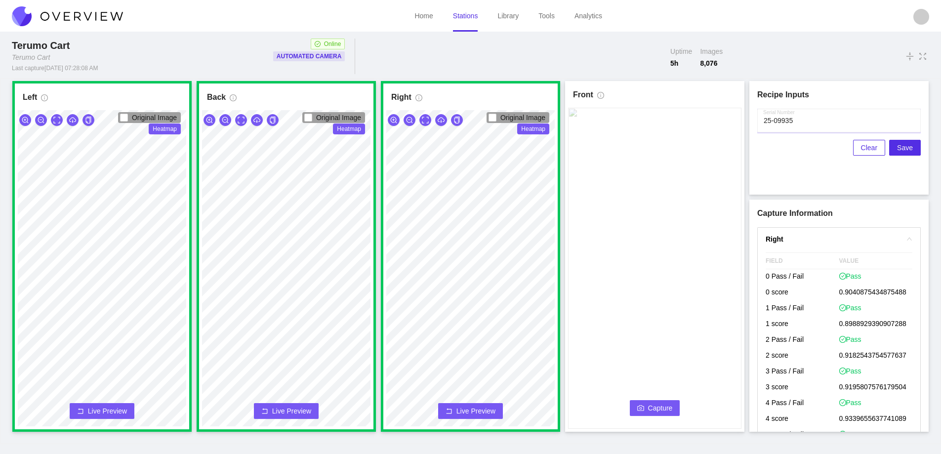
type input "25-09935"
click at [651, 411] on span "Capture" at bounding box center [660, 408] width 25 height 11
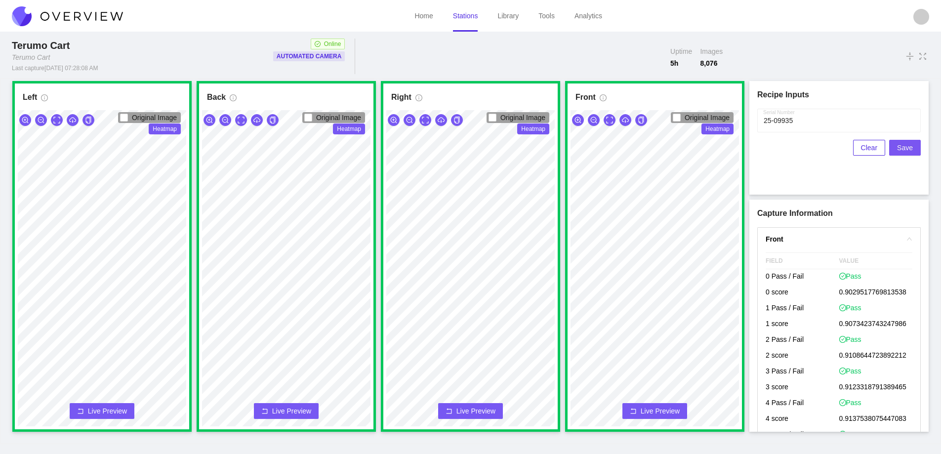
click at [907, 149] on span "Save" at bounding box center [905, 147] width 16 height 11
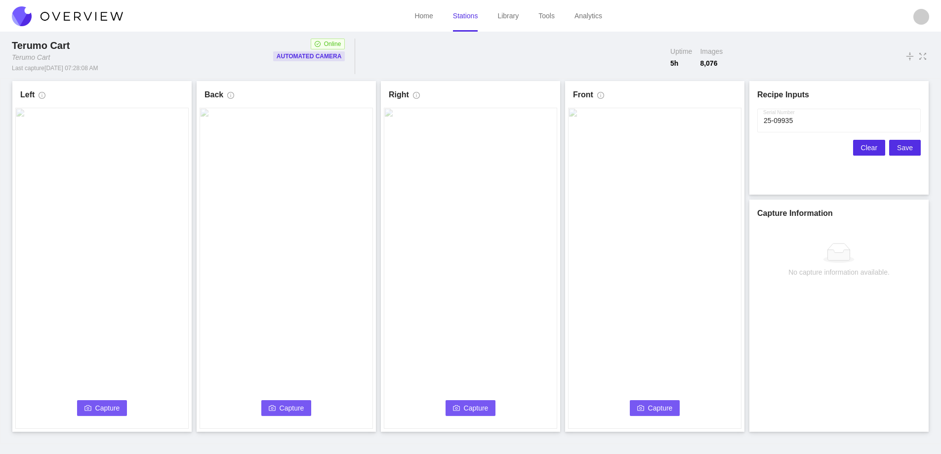
click at [871, 148] on span "Clear" at bounding box center [869, 147] width 16 height 11
click at [105, 404] on span "Capture" at bounding box center [107, 408] width 25 height 11
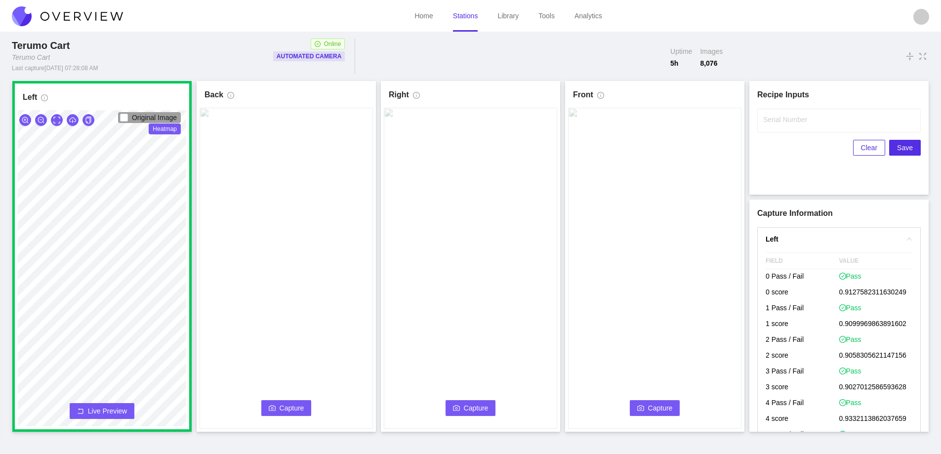
click at [287, 402] on button "Capture" at bounding box center [286, 408] width 50 height 16
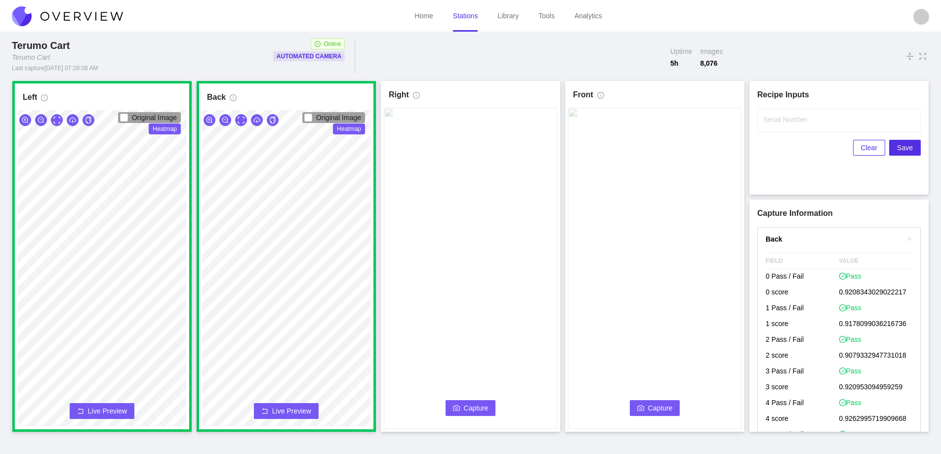
click at [476, 407] on span "Capture" at bounding box center [476, 408] width 25 height 11
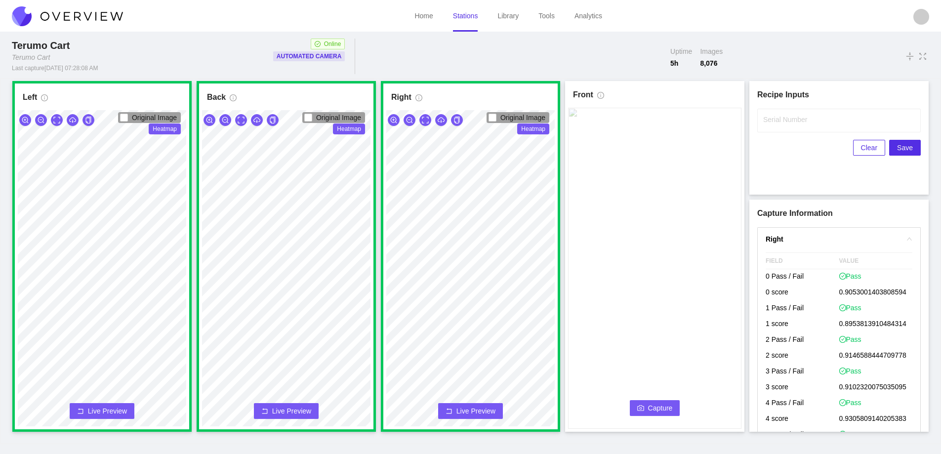
click at [658, 406] on span "Capture" at bounding box center [660, 408] width 25 height 11
click at [793, 123] on label "Serial Number" at bounding box center [785, 120] width 44 height 10
click at [793, 123] on input "Serial Number" at bounding box center [839, 121] width 164 height 24
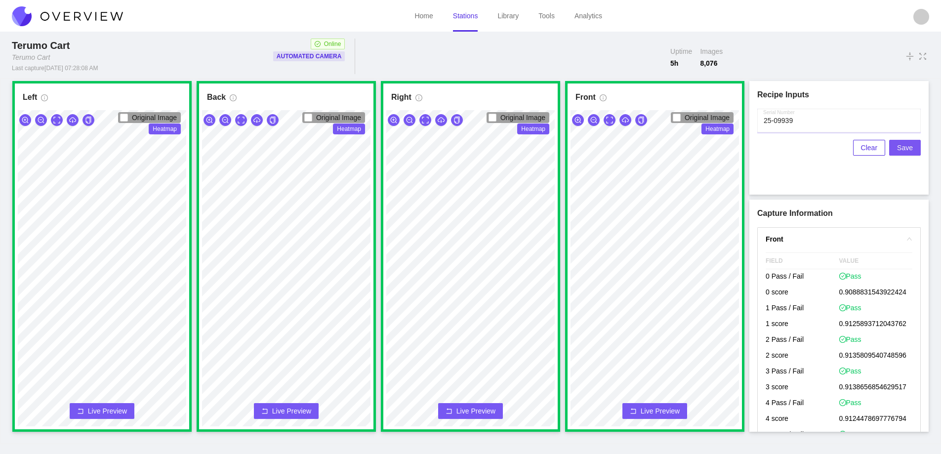
type input "25-09939"
click at [910, 147] on span "Save" at bounding box center [905, 147] width 16 height 11
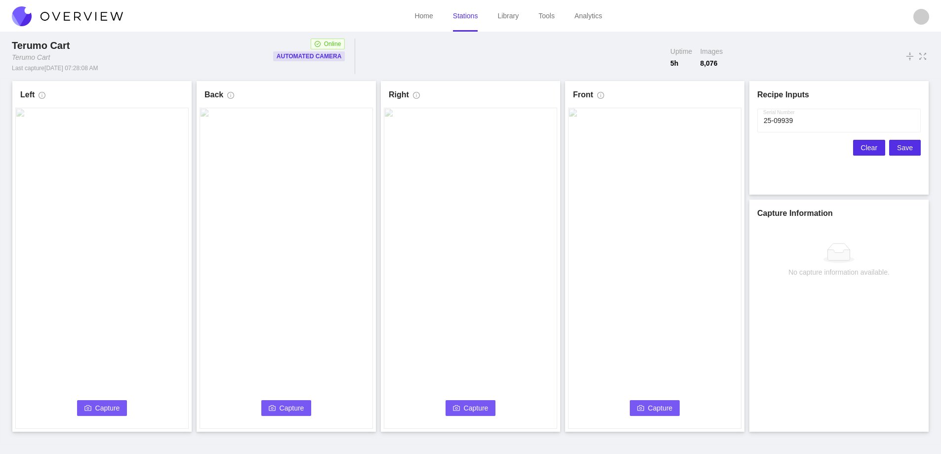
click at [870, 146] on span "Clear" at bounding box center [869, 147] width 16 height 11
click at [89, 411] on icon "camera" at bounding box center [87, 407] width 7 height 5
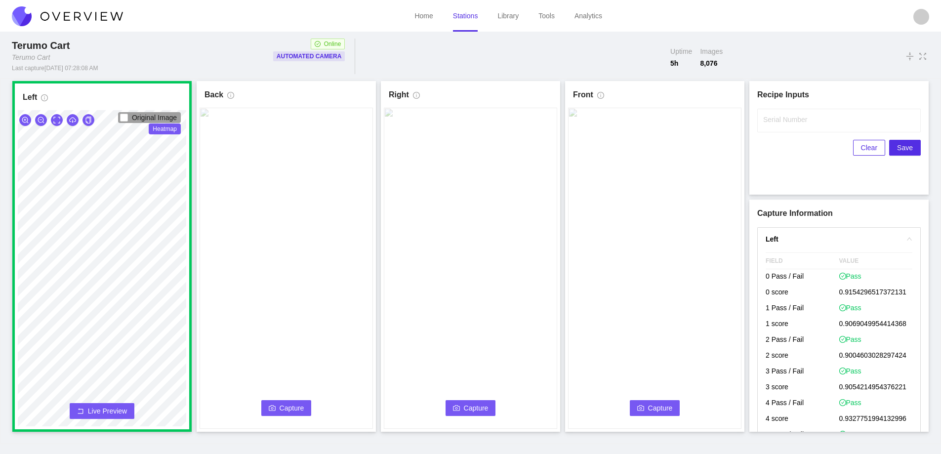
click at [275, 405] on icon "camera" at bounding box center [272, 408] width 7 height 7
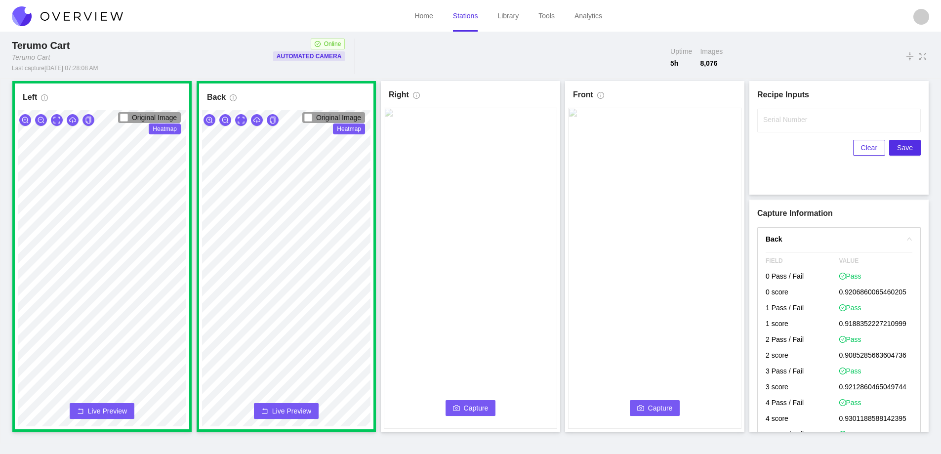
click at [468, 407] on span "Capture" at bounding box center [476, 408] width 25 height 11
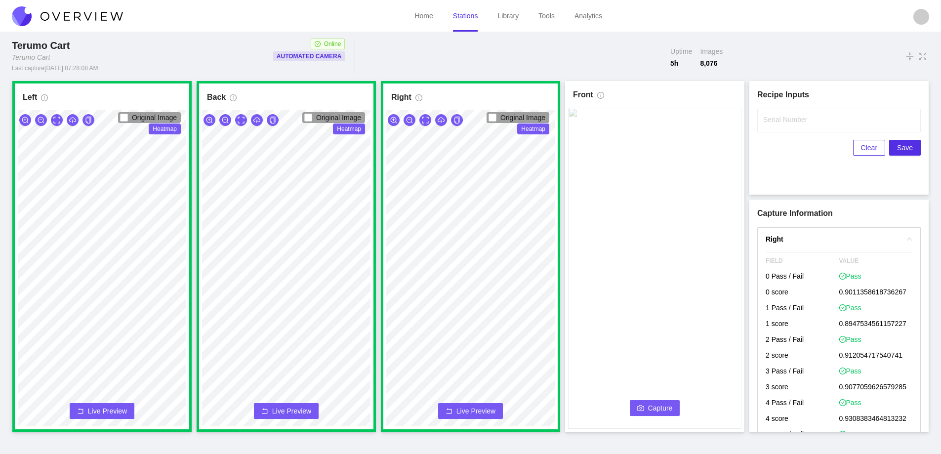
click at [666, 406] on span "Capture" at bounding box center [660, 408] width 25 height 11
click at [769, 122] on label "Serial Number" at bounding box center [785, 120] width 44 height 10
click at [769, 122] on input "Serial Number" at bounding box center [839, 121] width 164 height 24
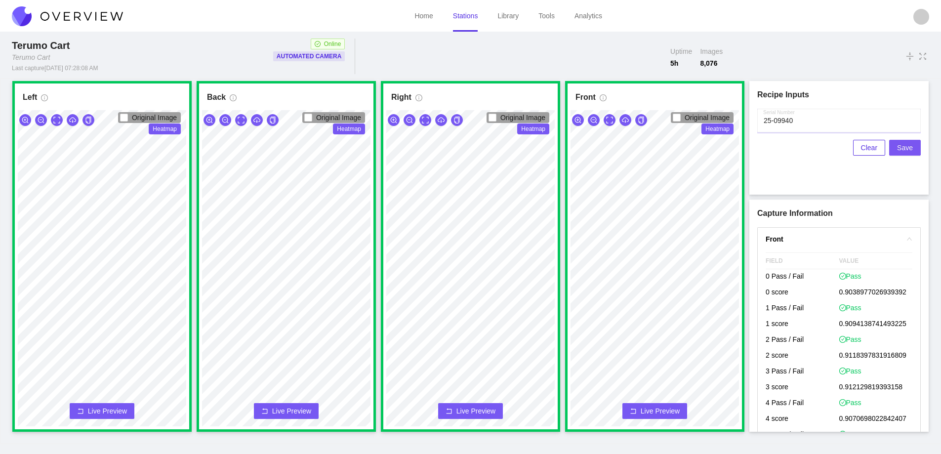
type input "25-09940"
click at [903, 144] on span "Save" at bounding box center [905, 147] width 16 height 11
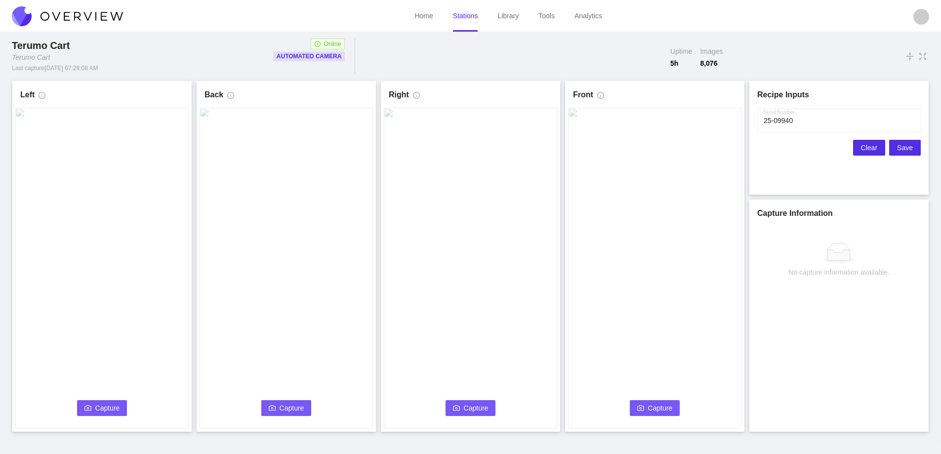
click at [872, 147] on span "Clear" at bounding box center [869, 147] width 16 height 11
click at [109, 406] on span "Capture" at bounding box center [107, 408] width 25 height 11
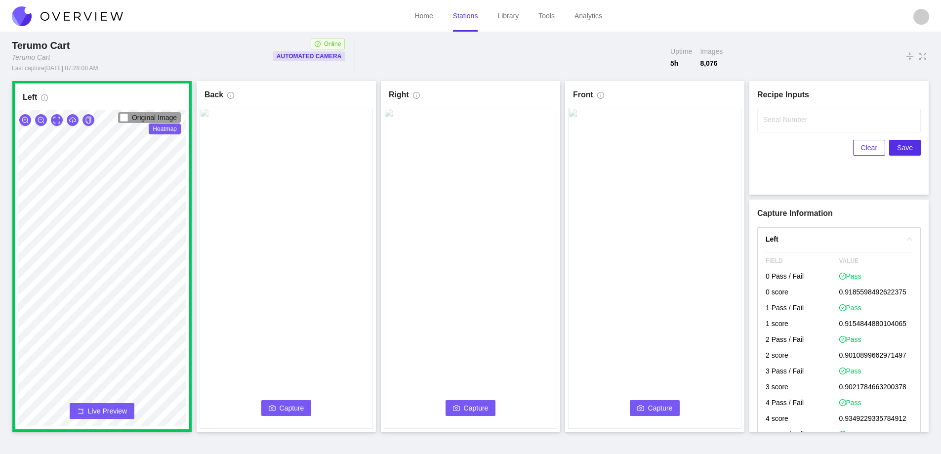
click at [278, 403] on button "Capture" at bounding box center [286, 408] width 50 height 16
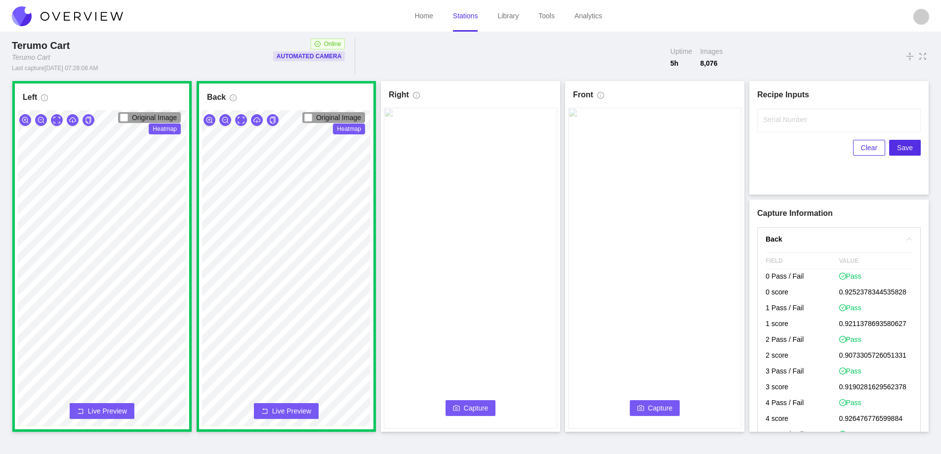
click at [469, 406] on span "Capture" at bounding box center [476, 408] width 25 height 11
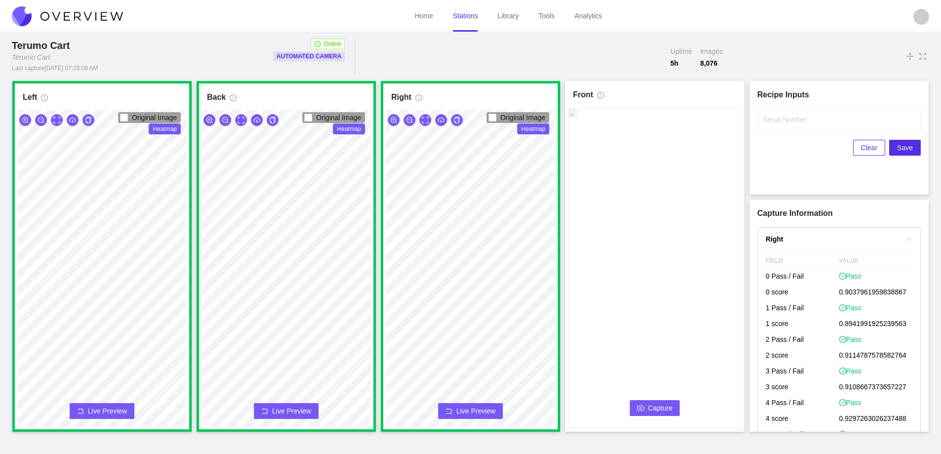
click at [659, 408] on span "Capture" at bounding box center [660, 408] width 25 height 11
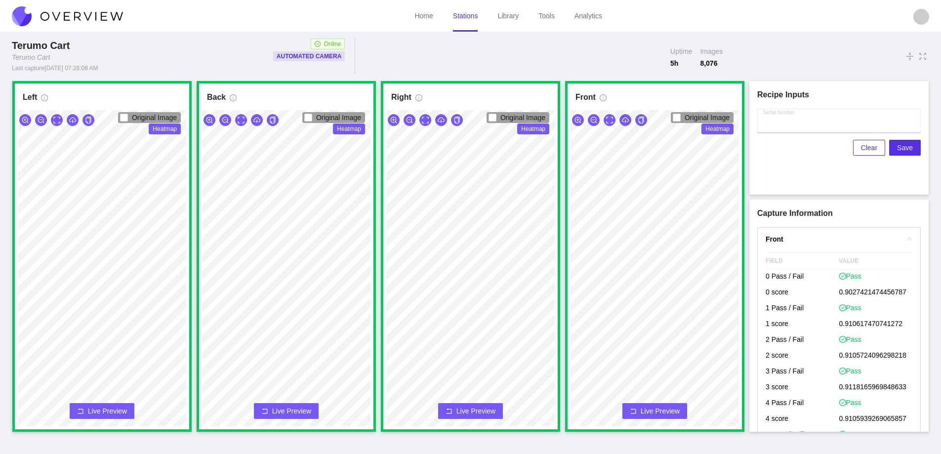
click at [764, 125] on input "Serial Number" at bounding box center [839, 121] width 164 height 24
type input "25-09941"
click at [905, 147] on span "Save" at bounding box center [905, 147] width 16 height 11
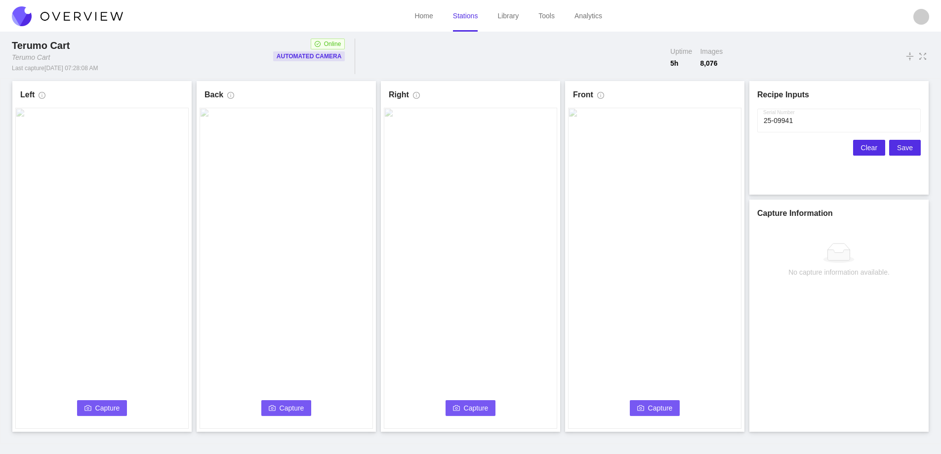
click at [864, 146] on span "Clear" at bounding box center [869, 147] width 16 height 11
click at [85, 408] on icon "camera" at bounding box center [87, 408] width 7 height 7
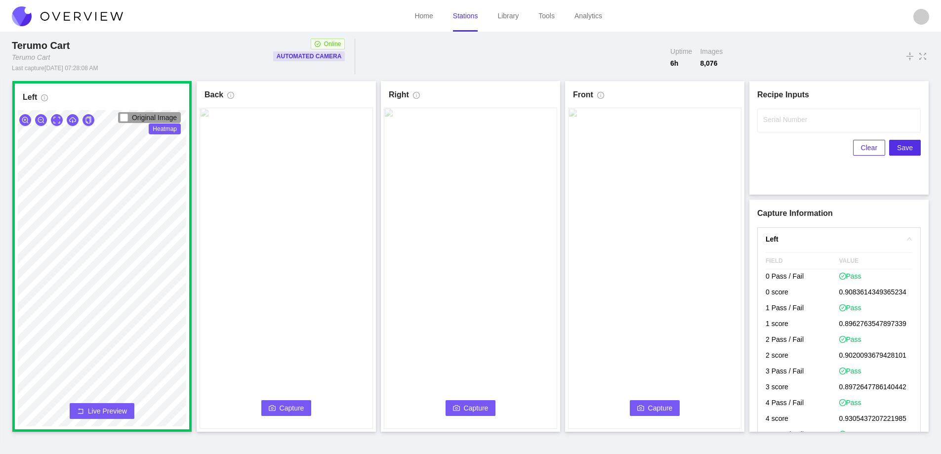
click at [304, 410] on button "Capture" at bounding box center [286, 408] width 50 height 16
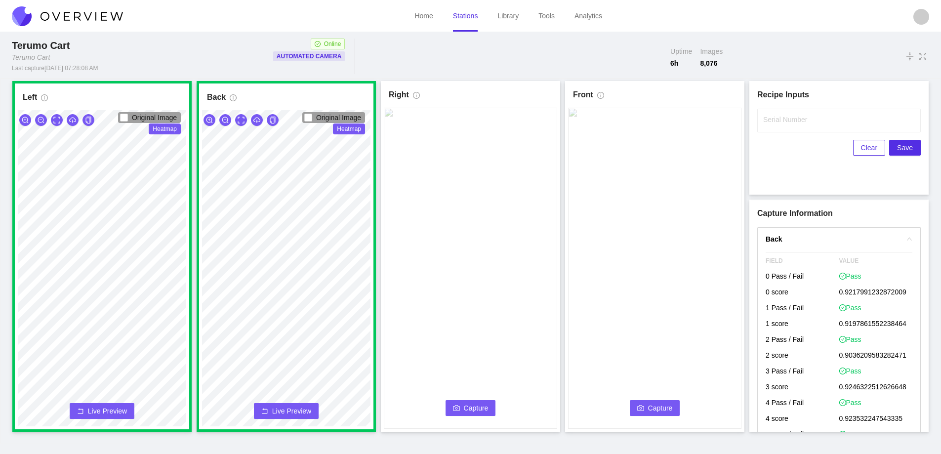
click at [494, 424] on video at bounding box center [470, 268] width 173 height 321
click at [477, 409] on span "Capture" at bounding box center [476, 408] width 25 height 11
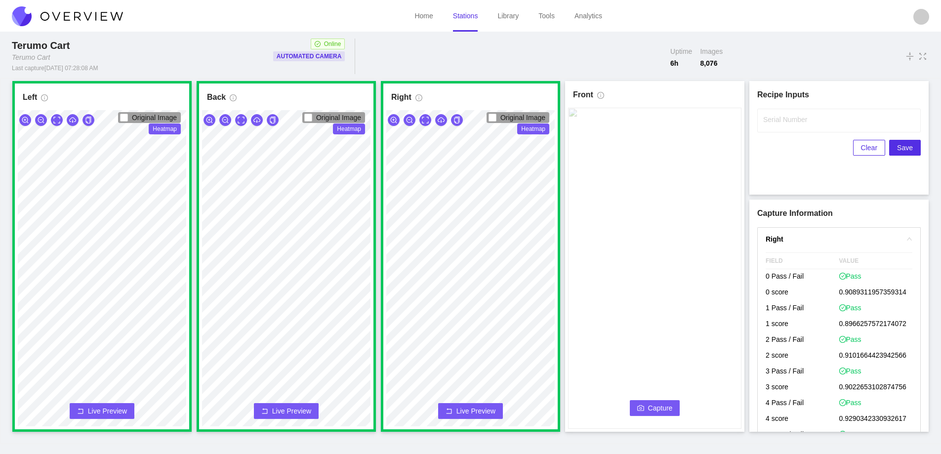
click at [644, 403] on button "Capture" at bounding box center [655, 408] width 50 height 16
click at [779, 125] on div "Serial Number" at bounding box center [839, 121] width 164 height 24
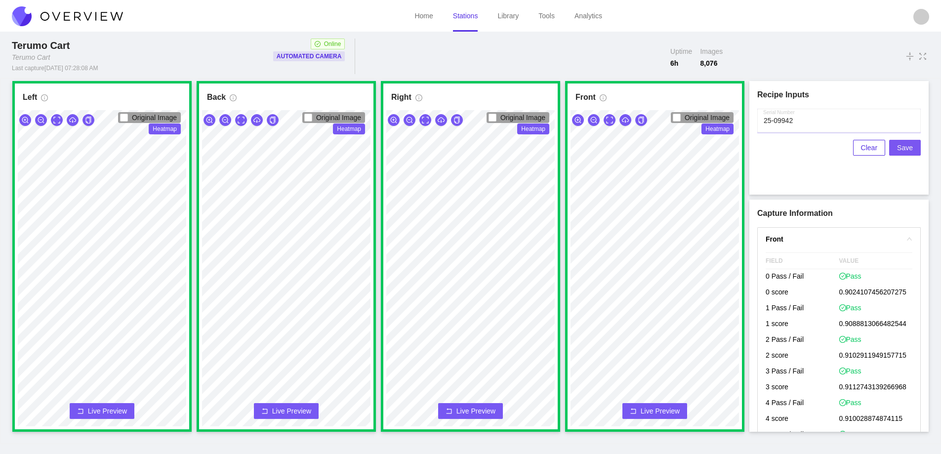
type input "25-09942"
click at [901, 148] on span "Save" at bounding box center [905, 147] width 16 height 11
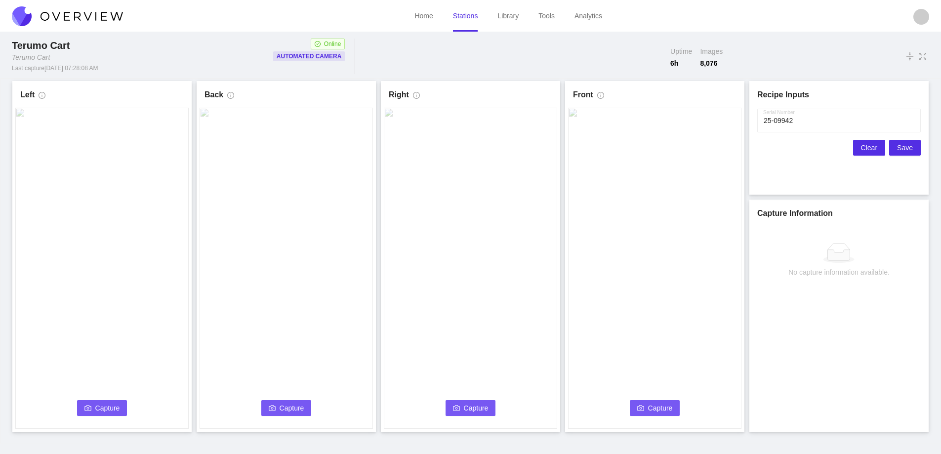
click at [862, 147] on button "Clear" at bounding box center [869, 148] width 32 height 16
click at [81, 405] on button "Capture" at bounding box center [102, 408] width 50 height 16
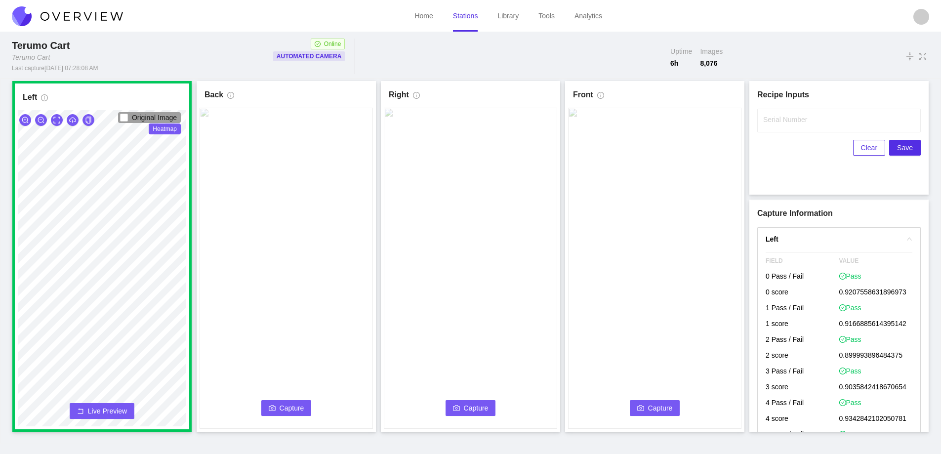
click at [375, 380] on div "Back Capture Connecting... Please wait for the camera to connect..." at bounding box center [286, 256] width 179 height 351
click at [287, 406] on span "Capture" at bounding box center [292, 408] width 25 height 11
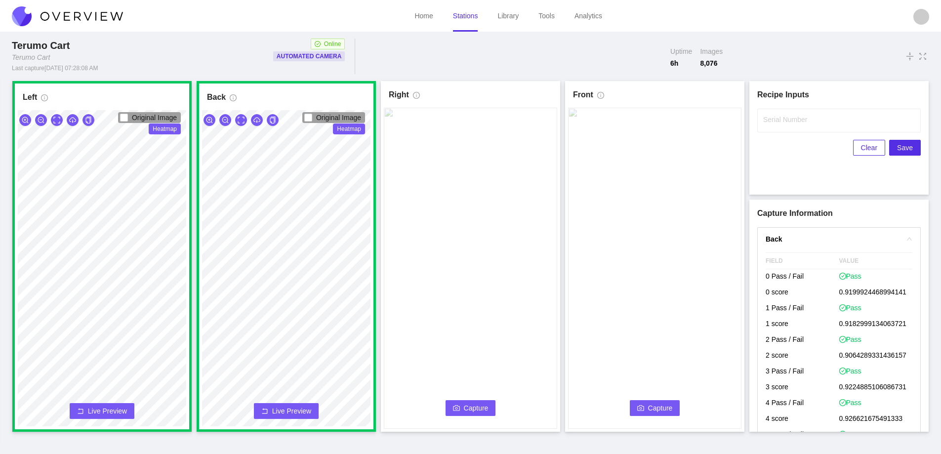
click at [466, 400] on video at bounding box center [470, 268] width 173 height 321
click at [466, 403] on span "Capture" at bounding box center [476, 408] width 25 height 11
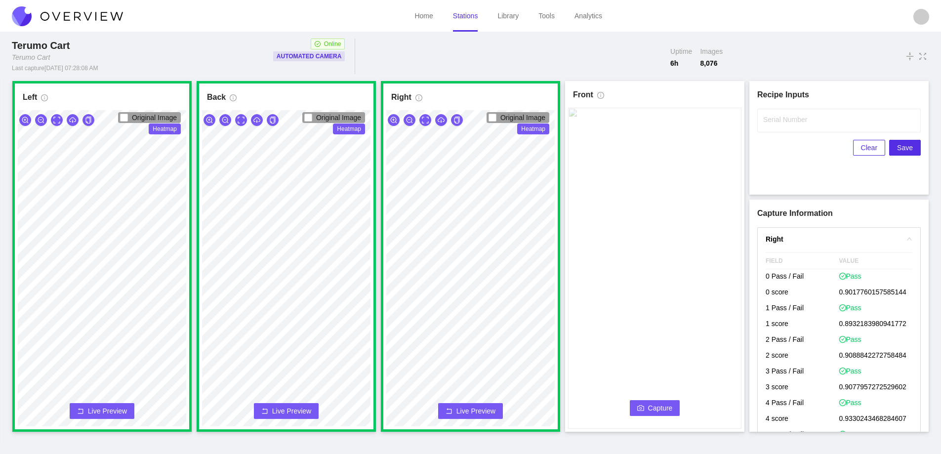
click at [657, 410] on span "Capture" at bounding box center [660, 408] width 25 height 11
click at [783, 127] on input "Serial Number" at bounding box center [839, 121] width 164 height 24
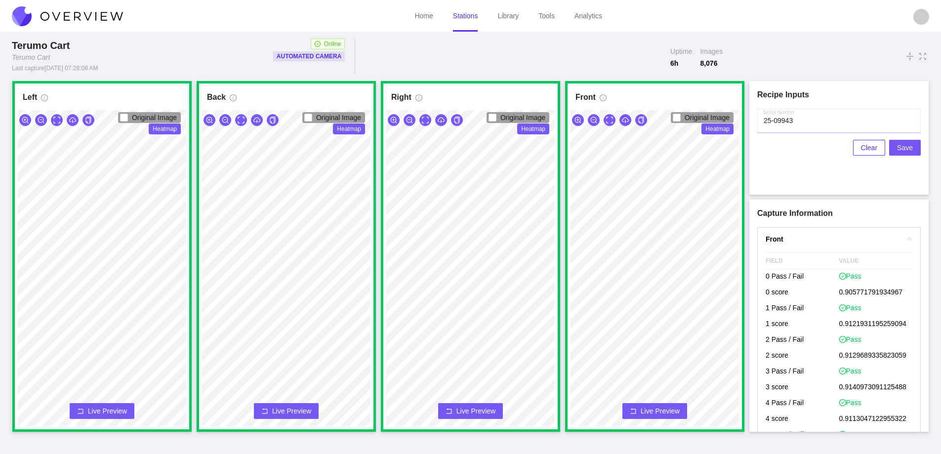
type input "25-09943"
click at [903, 150] on span "Save" at bounding box center [905, 147] width 16 height 11
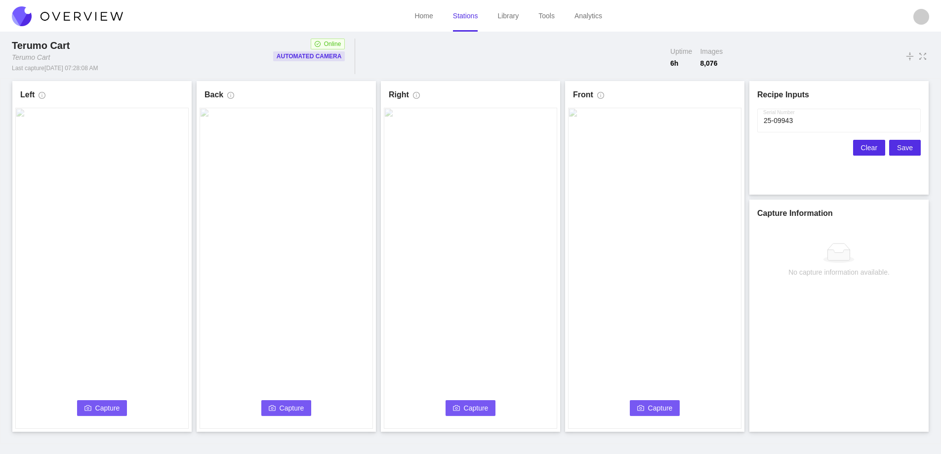
click at [866, 149] on span "Clear" at bounding box center [869, 147] width 16 height 11
click at [110, 409] on span "Capture" at bounding box center [107, 408] width 25 height 11
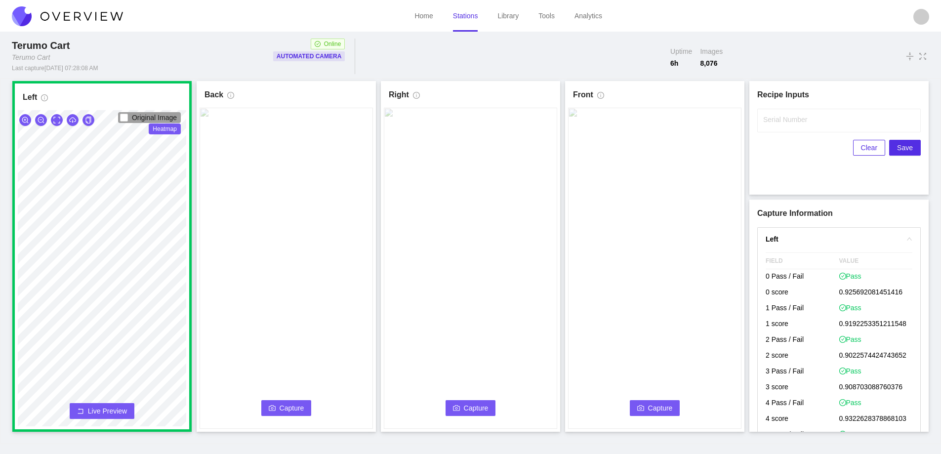
click at [300, 410] on span "Capture" at bounding box center [292, 408] width 25 height 11
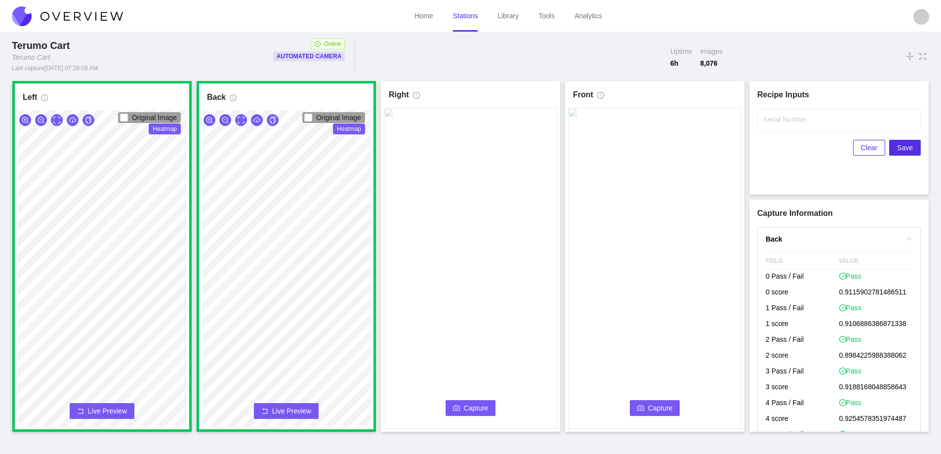
click at [456, 405] on icon "camera" at bounding box center [456, 408] width 7 height 7
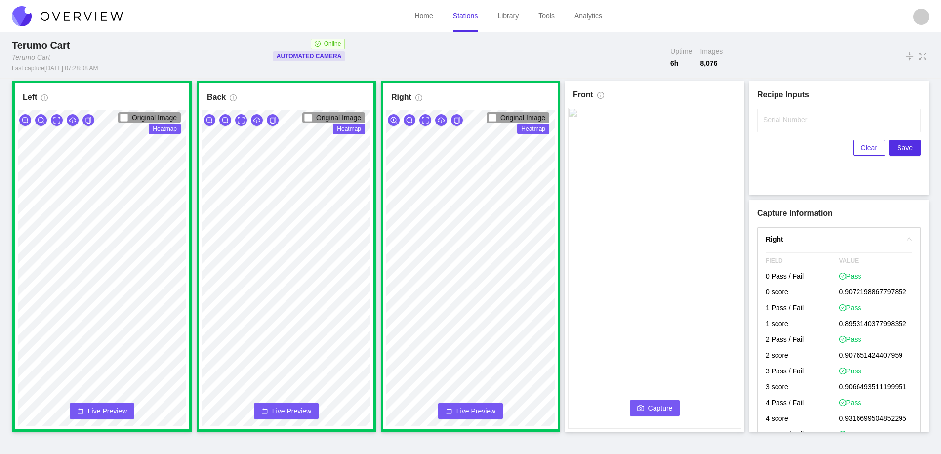
click at [659, 405] on span "Capture" at bounding box center [660, 408] width 25 height 11
click at [785, 119] on label "Serial Number" at bounding box center [785, 120] width 44 height 10
click at [785, 119] on input "Serial Number" at bounding box center [839, 121] width 164 height 24
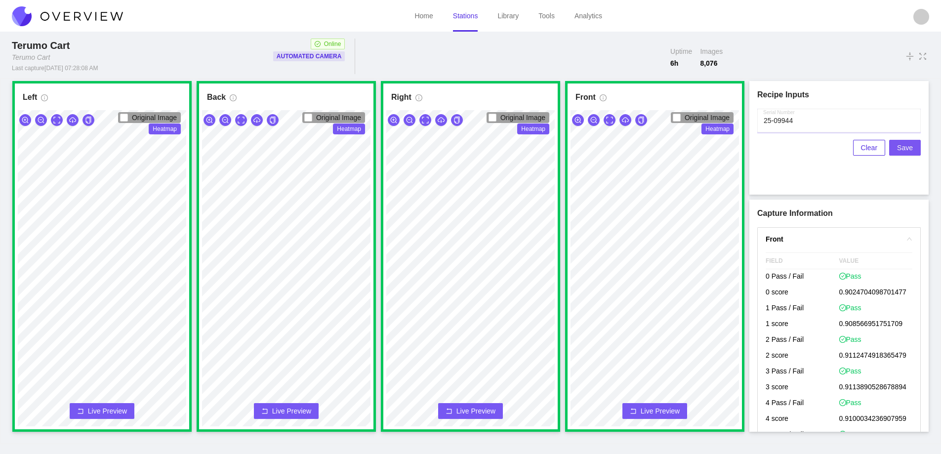
type input "25-09944"
click at [904, 149] on span "Save" at bounding box center [905, 147] width 16 height 11
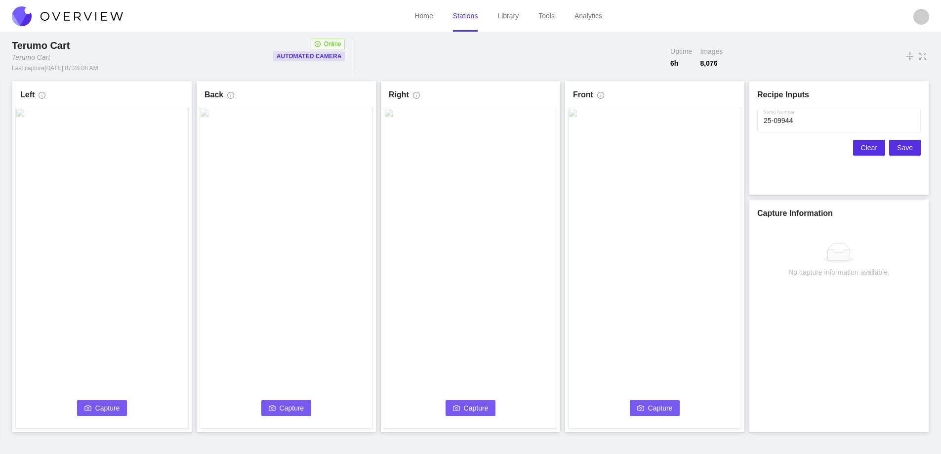
click at [867, 147] on span "Clear" at bounding box center [869, 147] width 16 height 11
click at [94, 410] on button "Capture" at bounding box center [102, 408] width 50 height 16
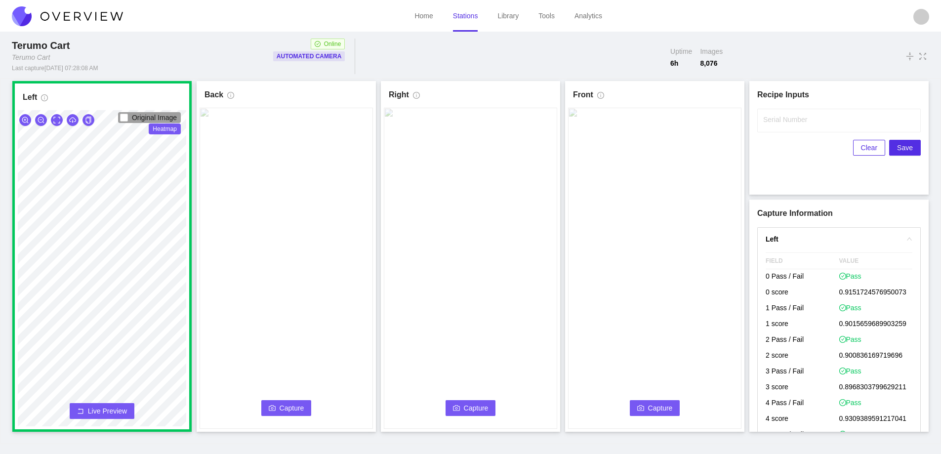
click at [285, 408] on span "Capture" at bounding box center [292, 408] width 25 height 11
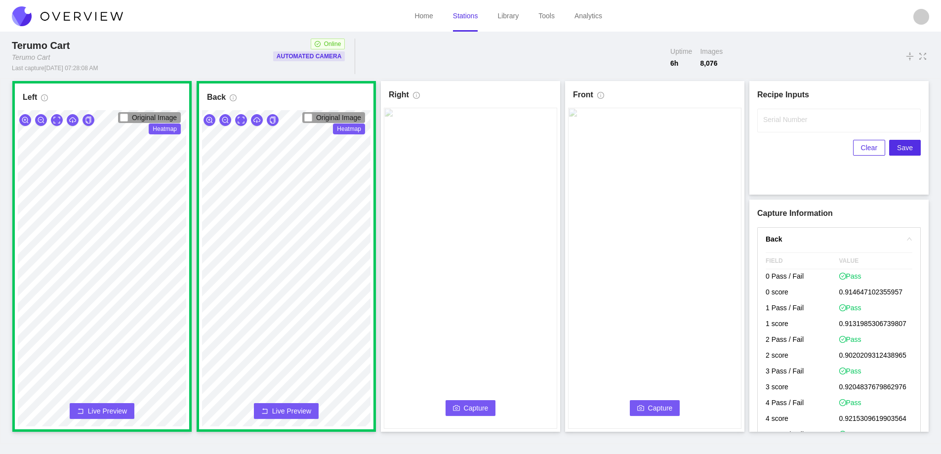
click at [456, 406] on icon "camera" at bounding box center [456, 408] width 7 height 7
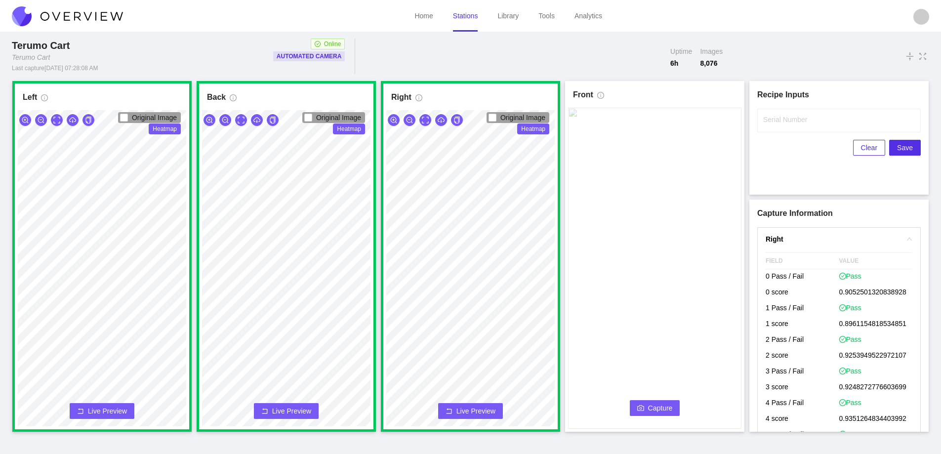
click at [647, 406] on button "Capture" at bounding box center [655, 408] width 50 height 16
click at [795, 126] on input "Serial Number" at bounding box center [839, 121] width 164 height 24
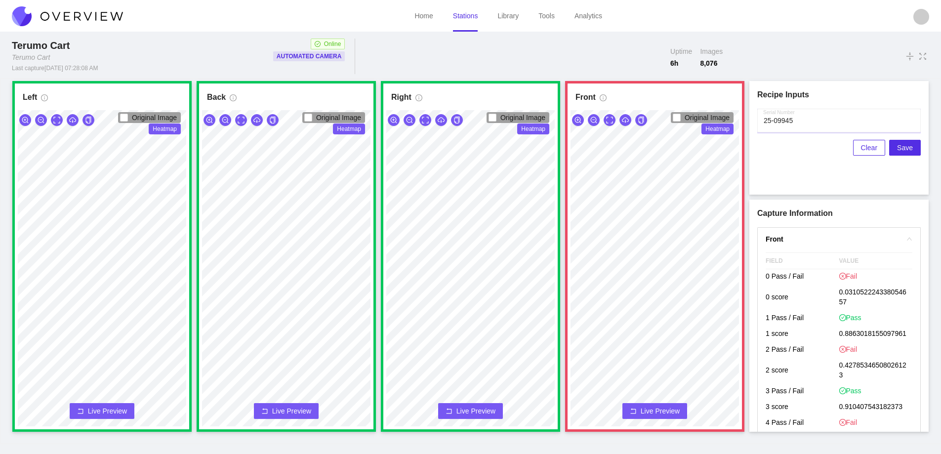
type input "25-09945"
click at [664, 408] on span "Live Preview" at bounding box center [660, 411] width 39 height 10
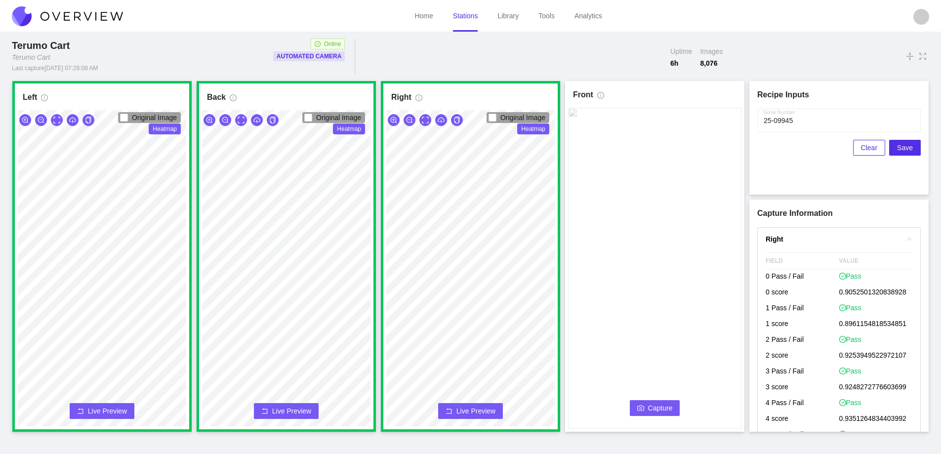
click at [664, 408] on span "Capture" at bounding box center [660, 408] width 25 height 11
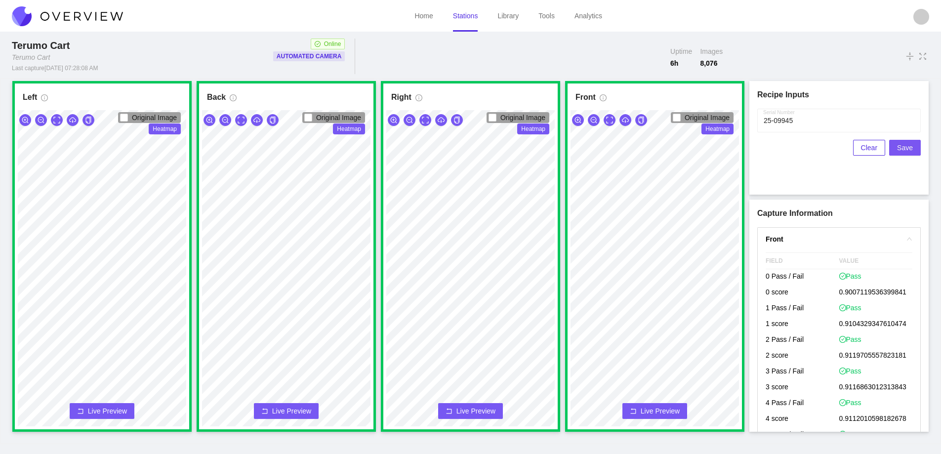
click at [900, 146] on span "Save" at bounding box center [905, 147] width 16 height 11
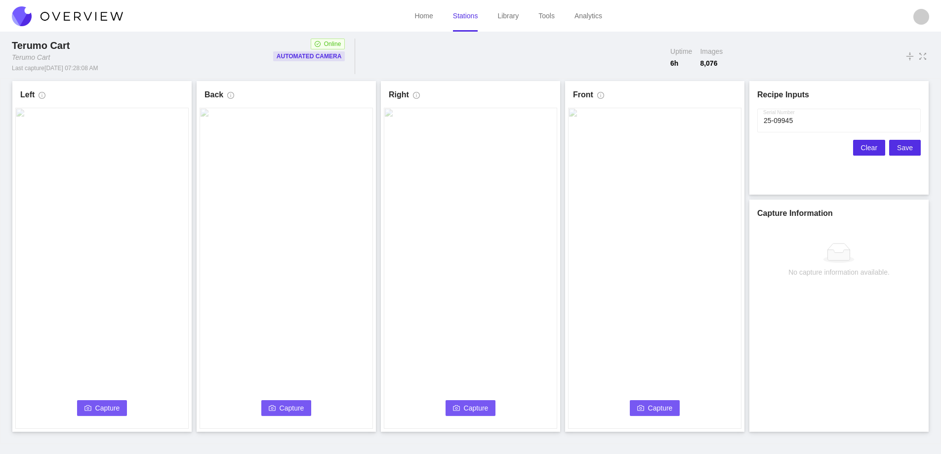
click at [876, 148] on span "Clear" at bounding box center [869, 147] width 16 height 11
